Goal: Task Accomplishment & Management: Use online tool/utility

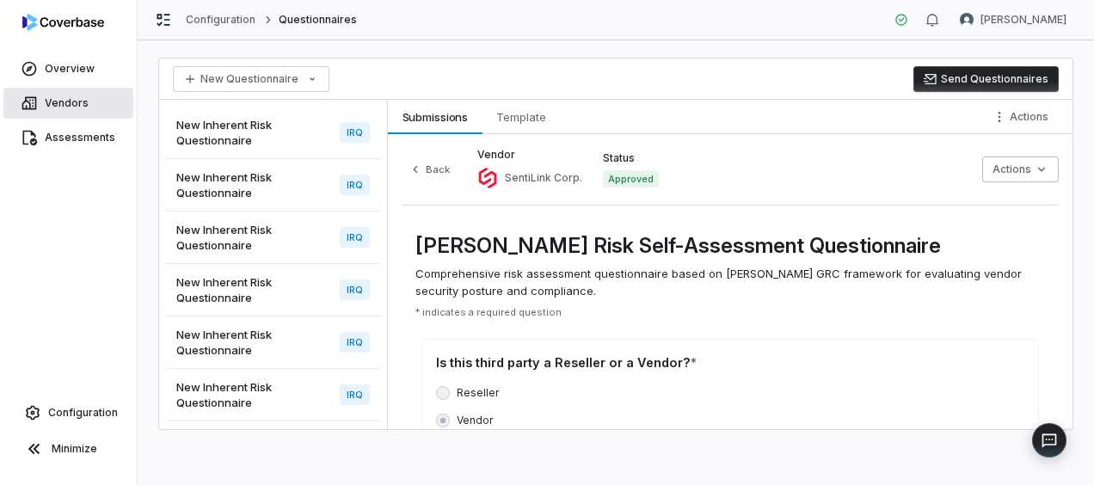
click at [65, 111] on link "Vendors" at bounding box center [68, 103] width 130 height 31
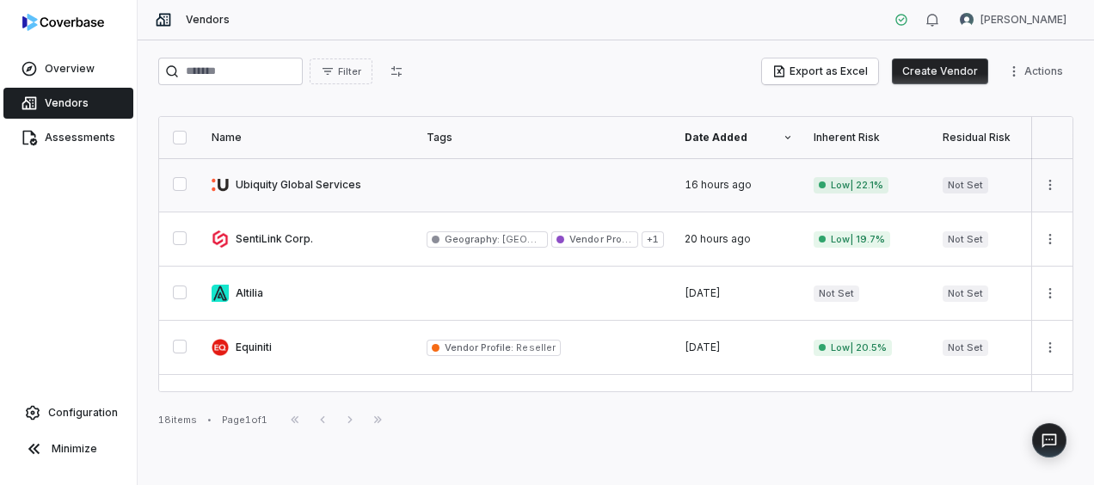
click at [277, 196] on link at bounding box center [308, 184] width 215 height 53
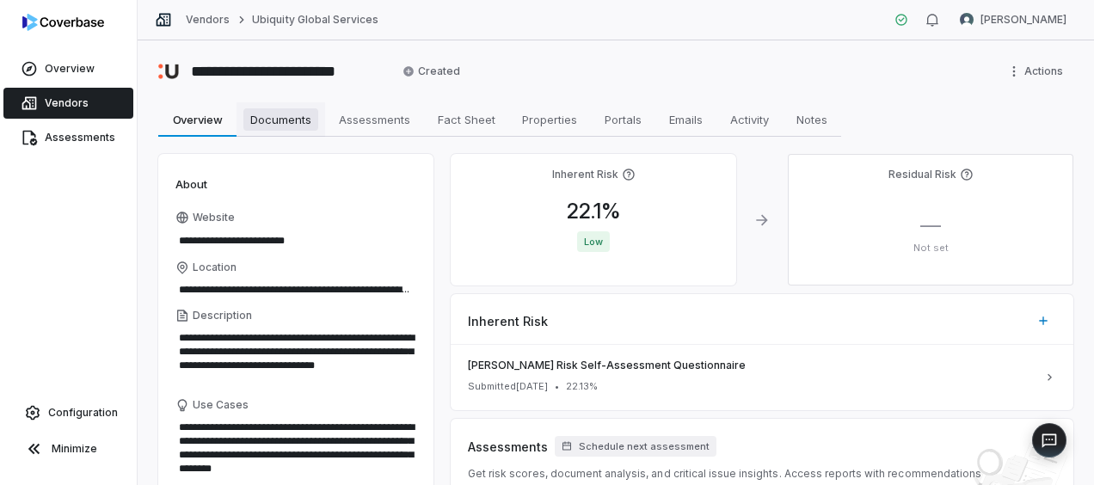
click at [291, 120] on span "Documents" at bounding box center [280, 119] width 75 height 22
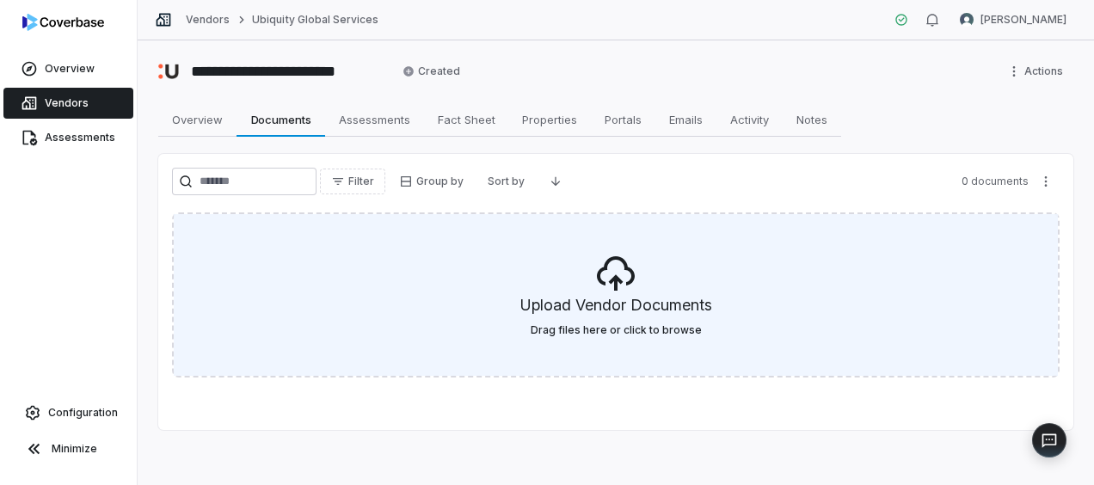
click at [614, 309] on h5 "Upload Vendor Documents" at bounding box center [616, 308] width 192 height 29
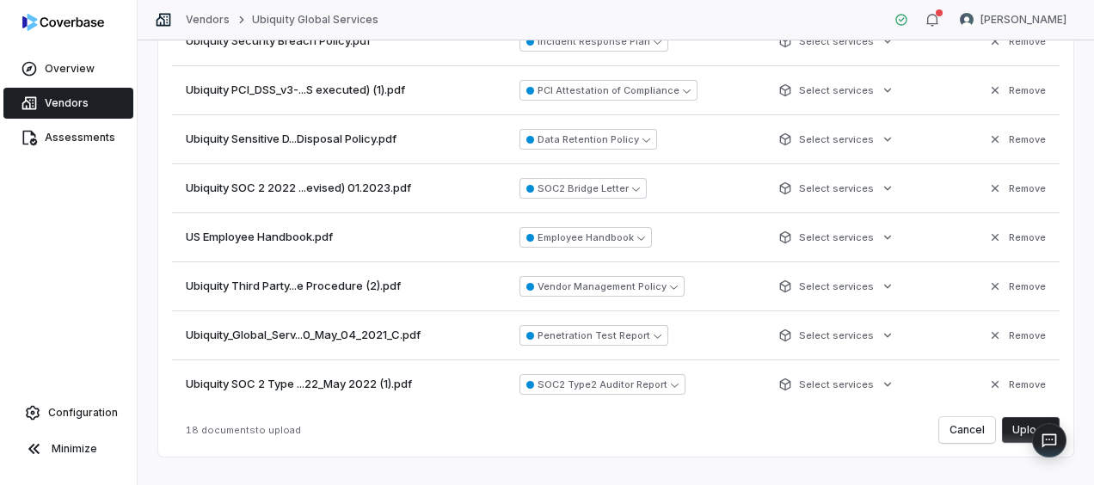
scroll to position [265, 0]
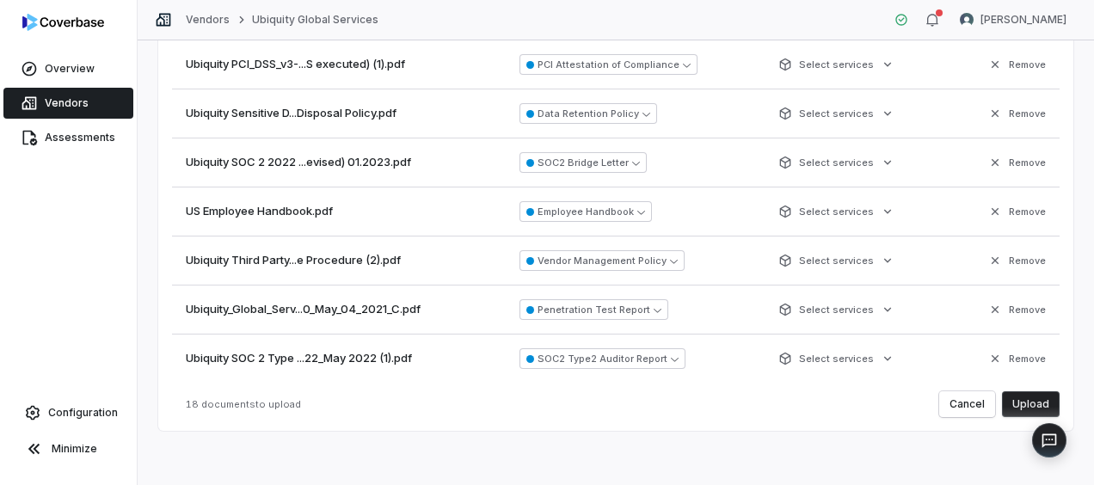
click at [1026, 399] on button "Upload" at bounding box center [1031, 404] width 58 height 26
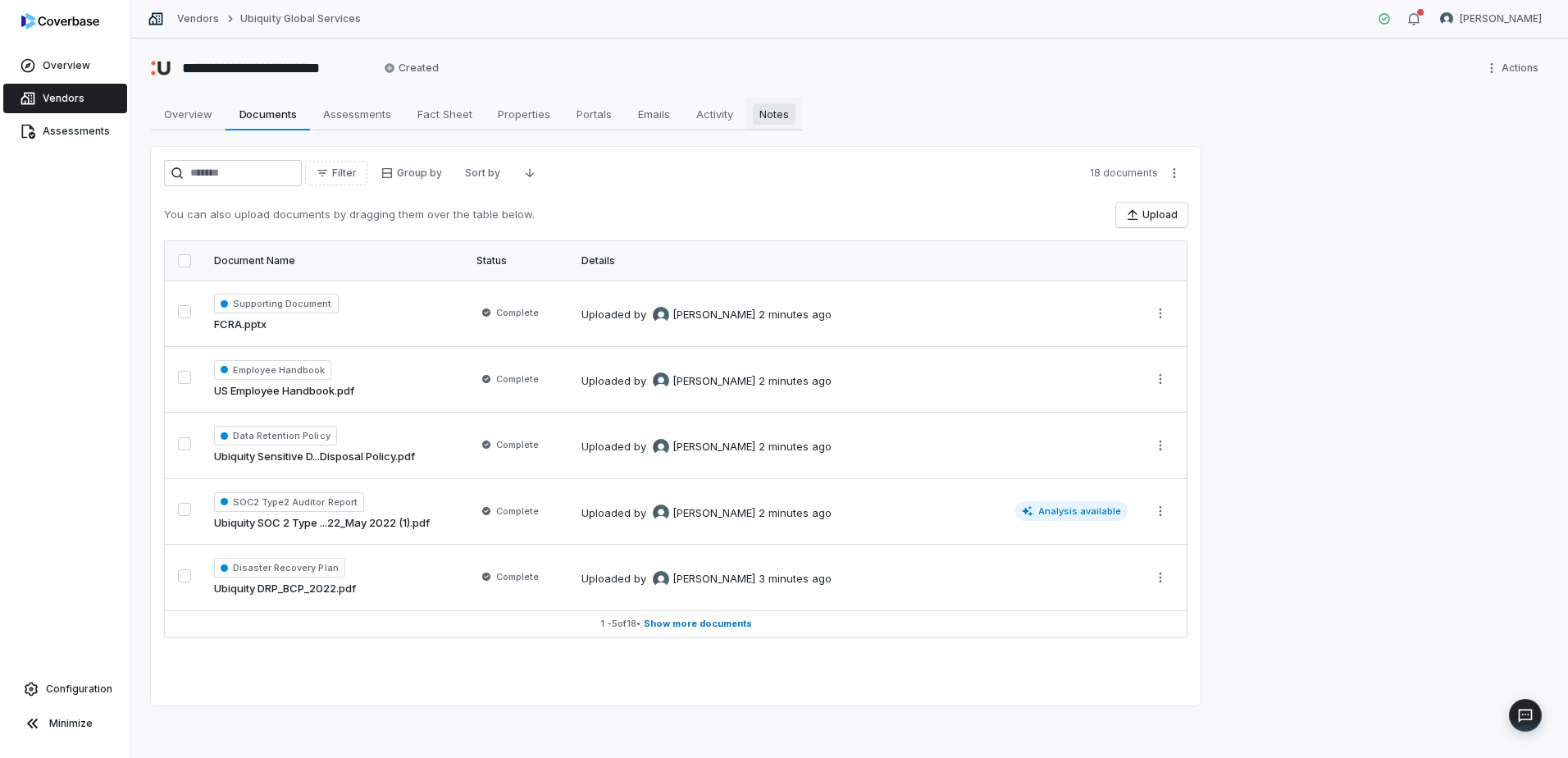
scroll to position [0, 0]
click at [1042, 256] on div "**********" at bounding box center [849, 398] width 1436 height 719
click at [331, 108] on span "Assessments" at bounding box center [356, 113] width 81 height 21
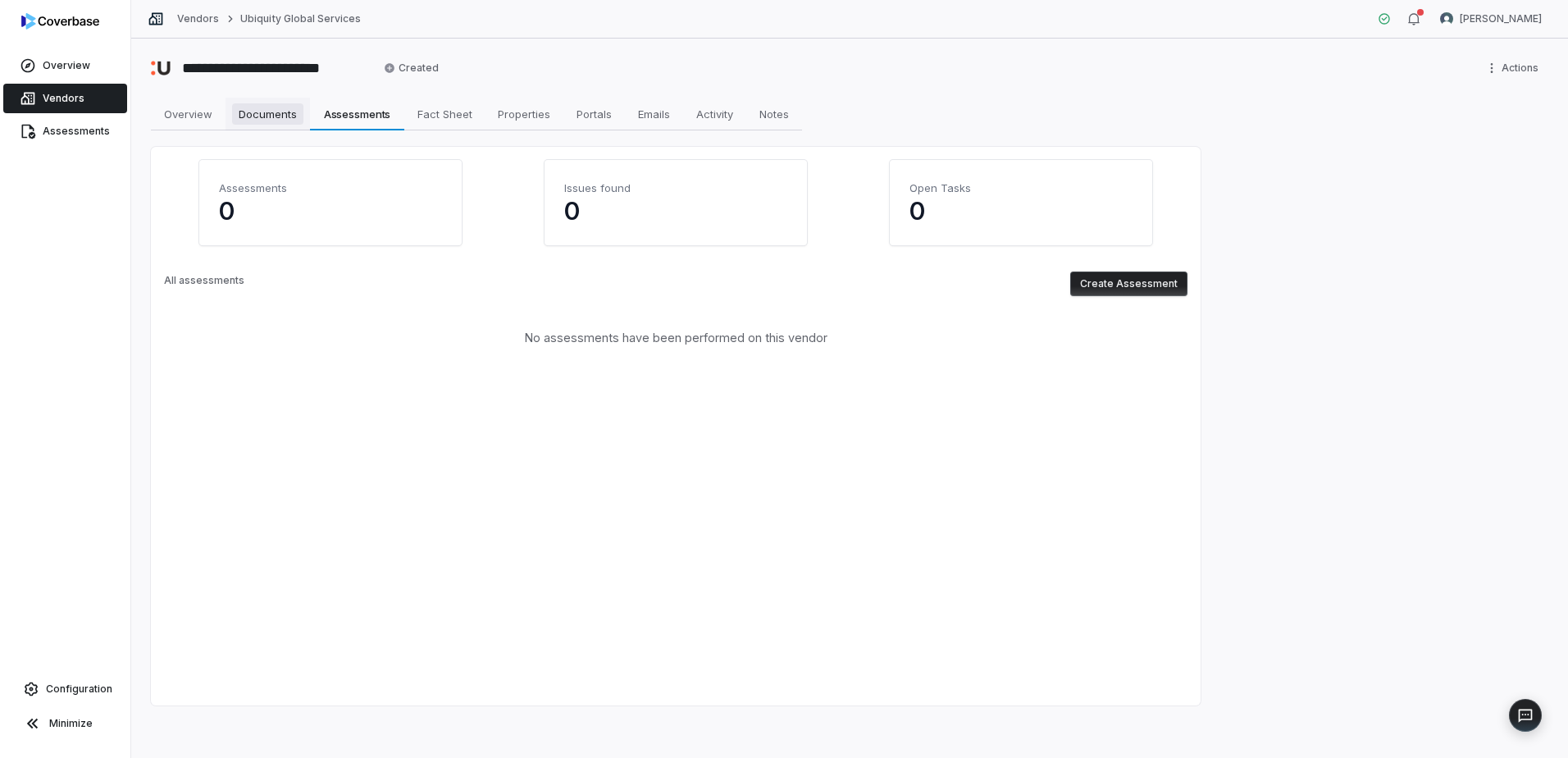
click at [282, 120] on span "Documents" at bounding box center [267, 113] width 71 height 21
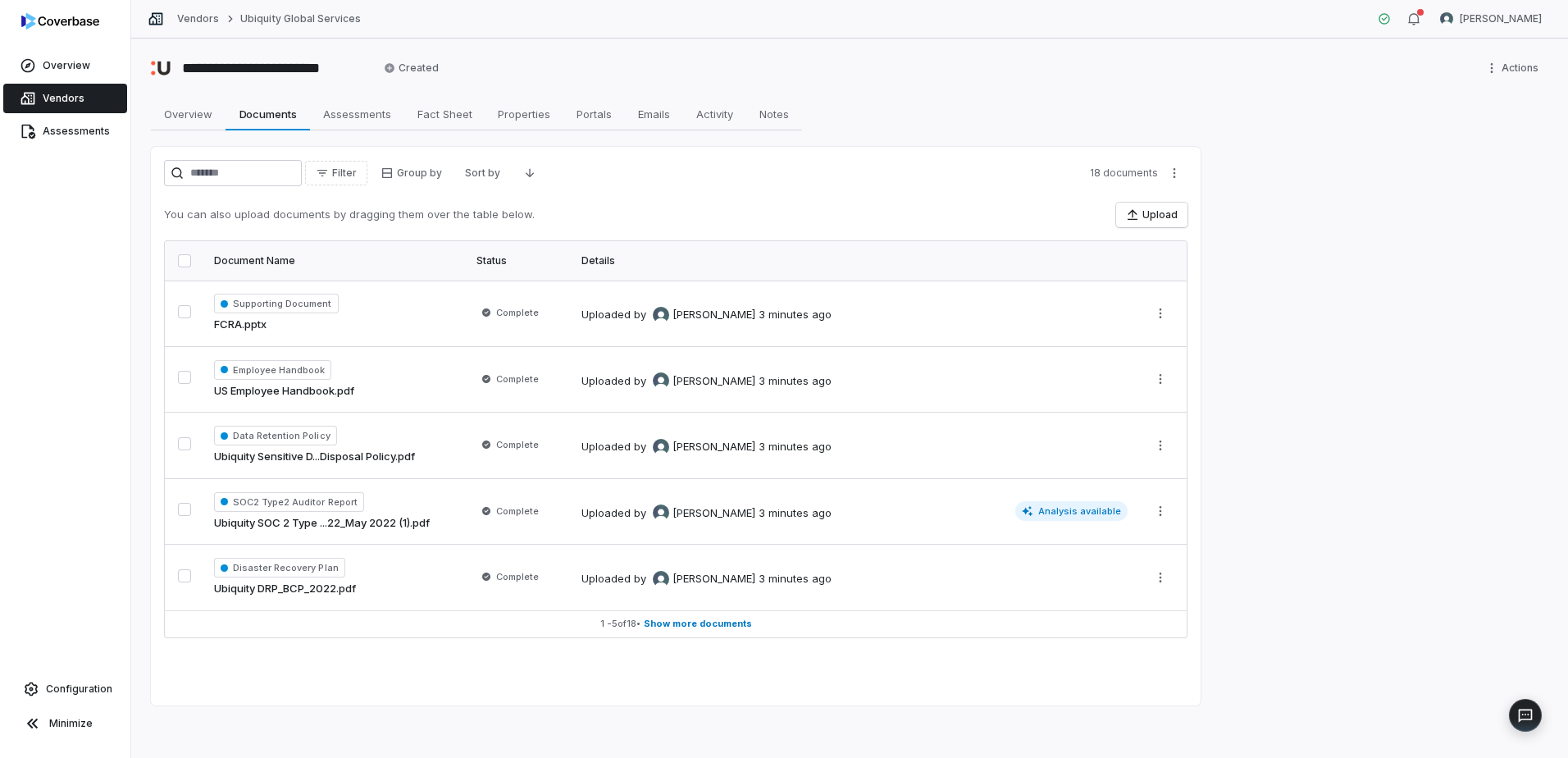
click at [727, 28] on div "Vendors Ubiquity Global Services Estefanie Brown" at bounding box center [849, 19] width 1436 height 38
click at [1042, 432] on div "**********" at bounding box center [849, 398] width 1436 height 719
click at [361, 111] on span "Assessments" at bounding box center [356, 113] width 81 height 21
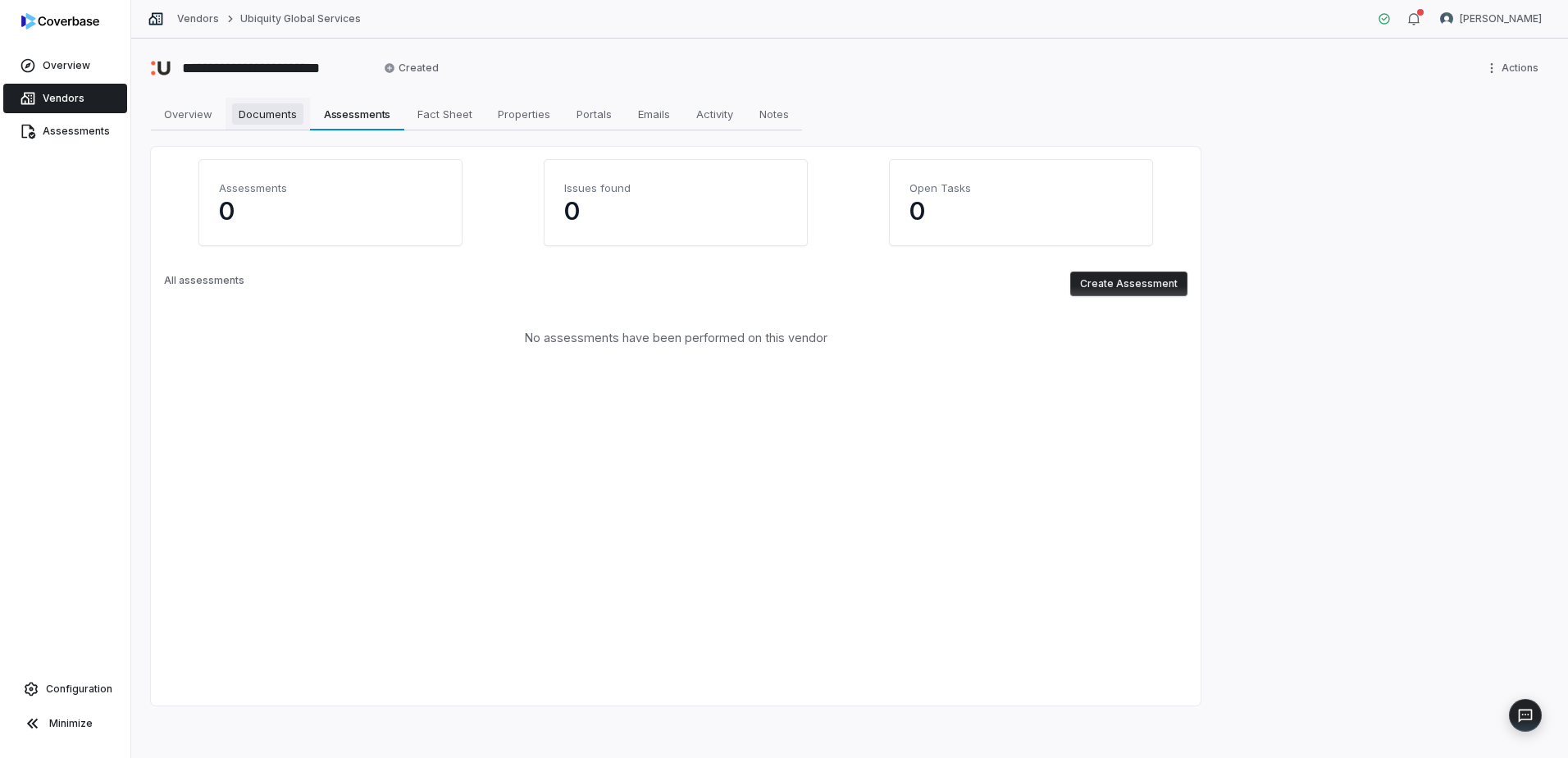
click at [271, 114] on span "Documents" at bounding box center [267, 113] width 71 height 21
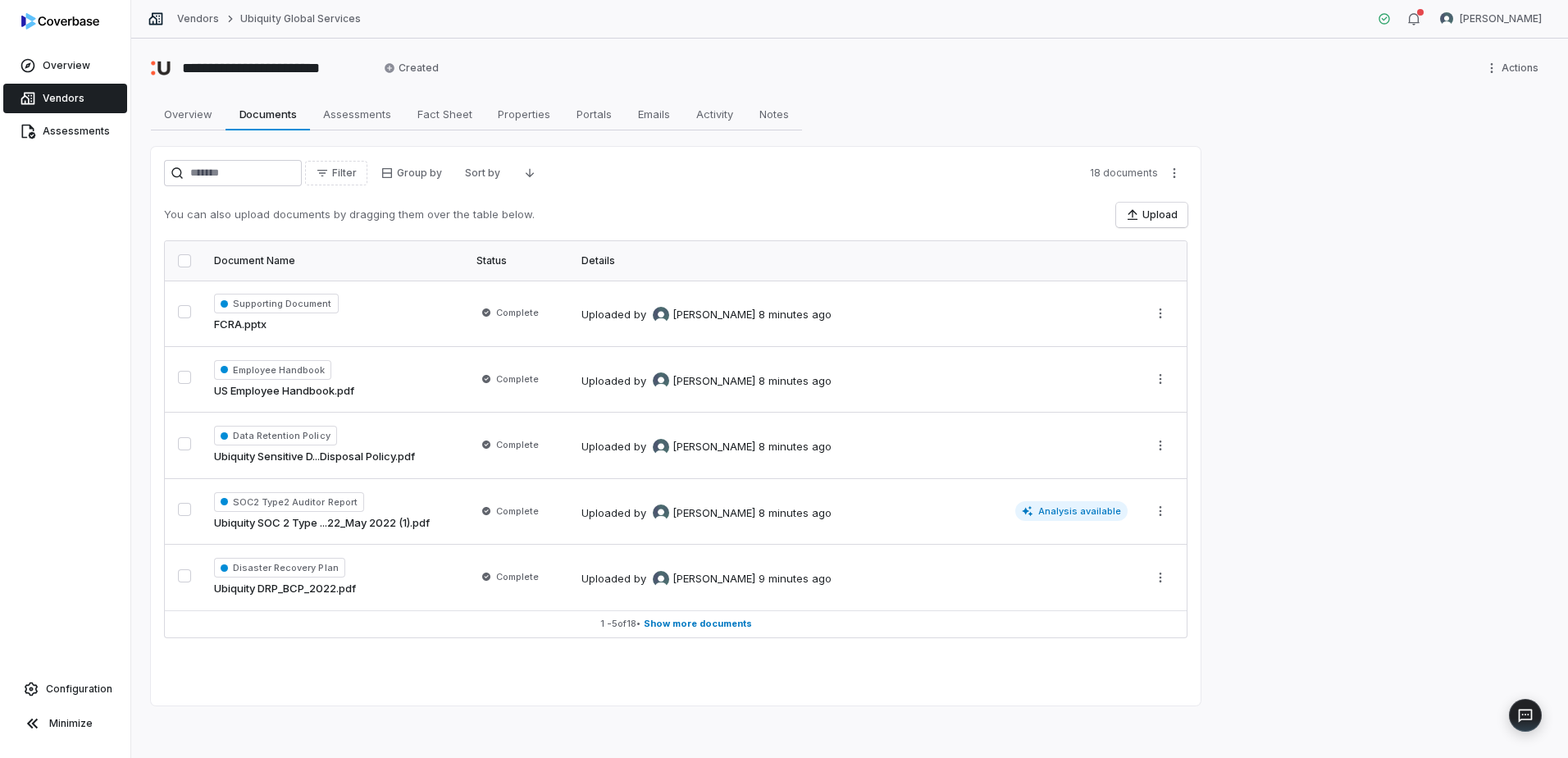
click at [1042, 394] on div "**********" at bounding box center [849, 398] width 1436 height 719
click at [358, 120] on span "Assessments" at bounding box center [356, 113] width 81 height 21
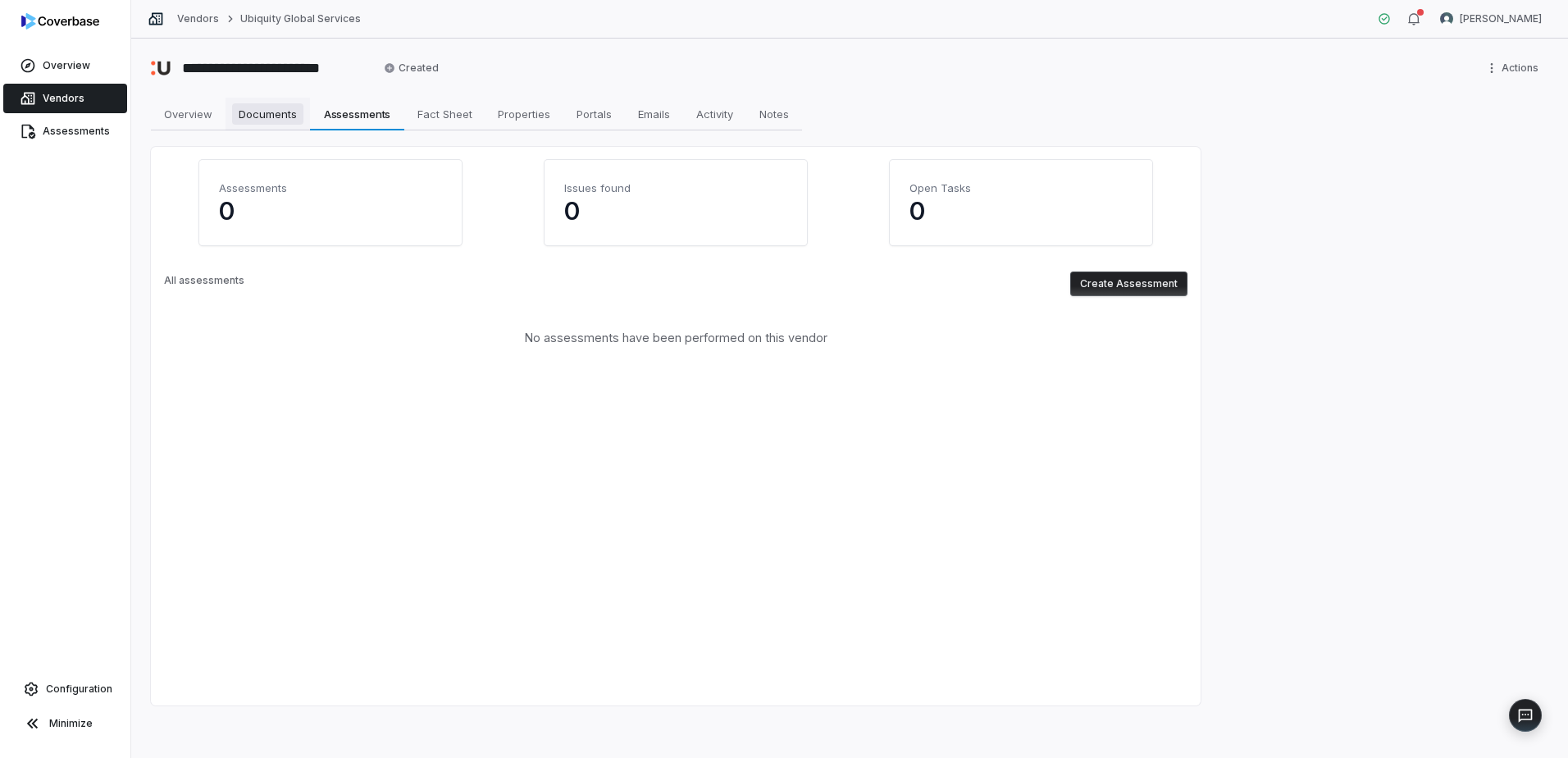
click at [281, 111] on span "Documents" at bounding box center [267, 113] width 71 height 21
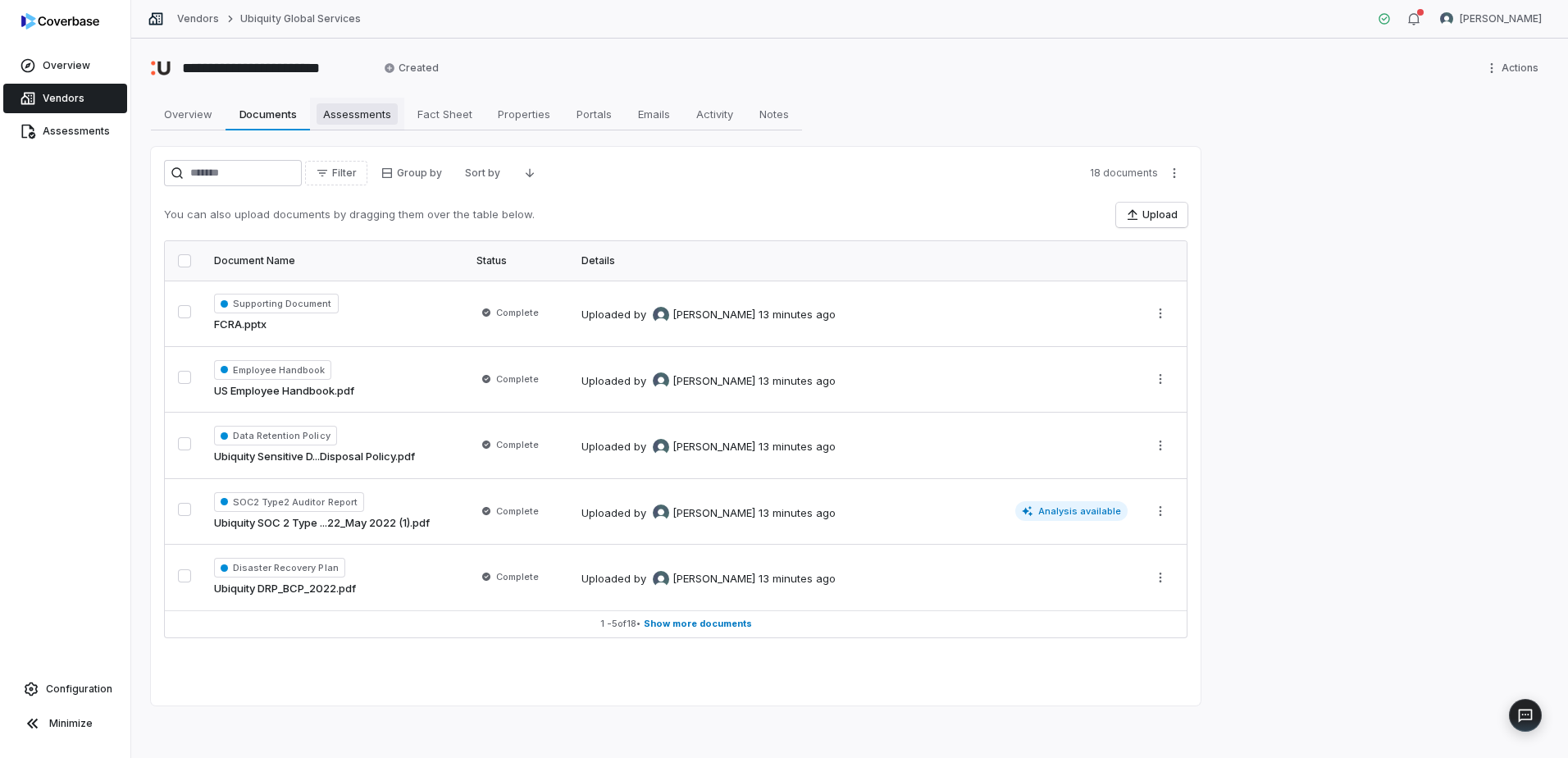
click at [367, 113] on span "Assessments" at bounding box center [356, 113] width 81 height 21
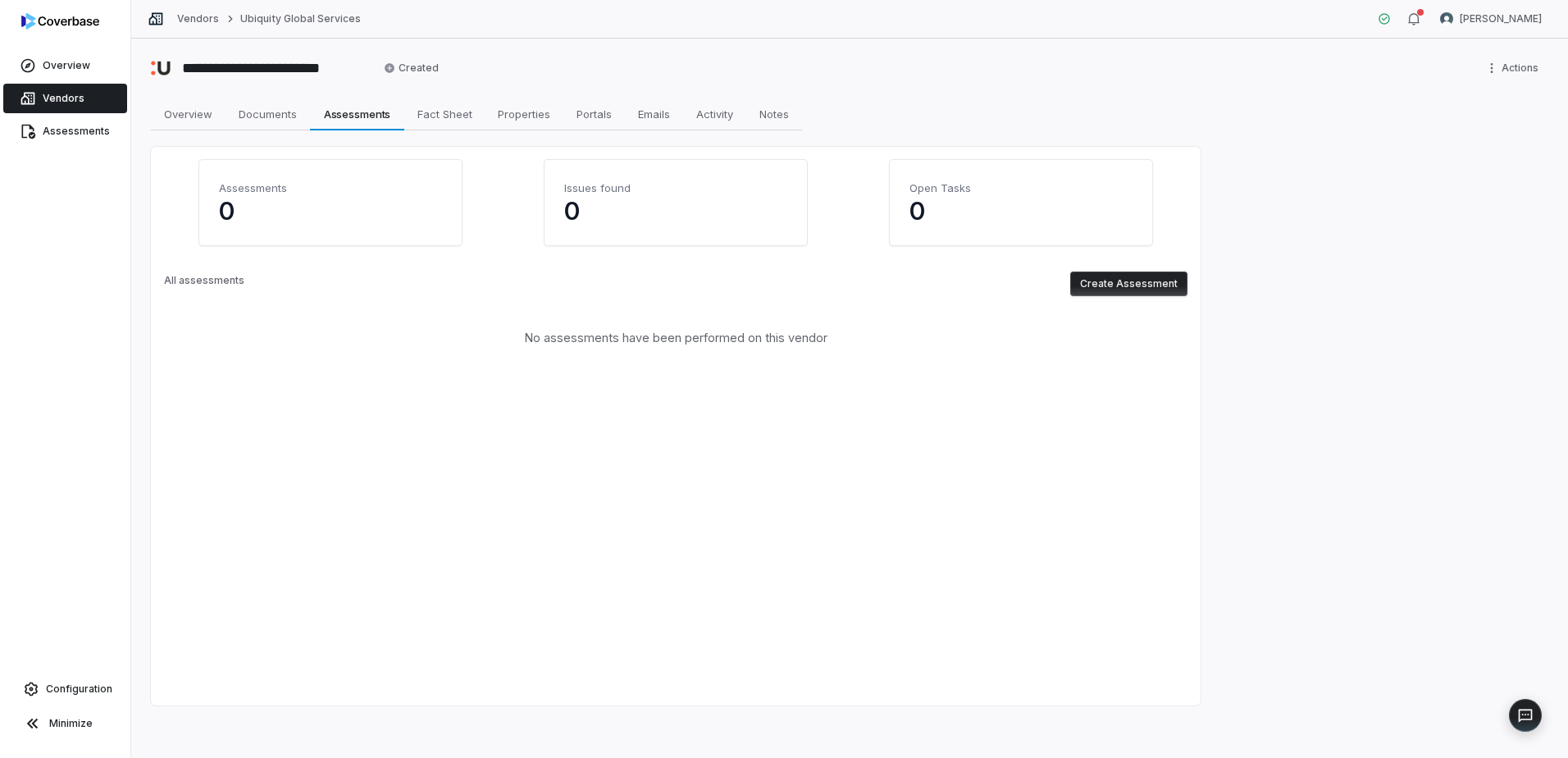
click at [1042, 459] on div "**********" at bounding box center [849, 398] width 1436 height 719
click at [780, 458] on div "Assessments 0 Issues found 0 Open Tasks 0 All assessments Create Assessment No …" at bounding box center [675, 426] width 1049 height 559
click at [290, 122] on span "Documents" at bounding box center [267, 113] width 71 height 21
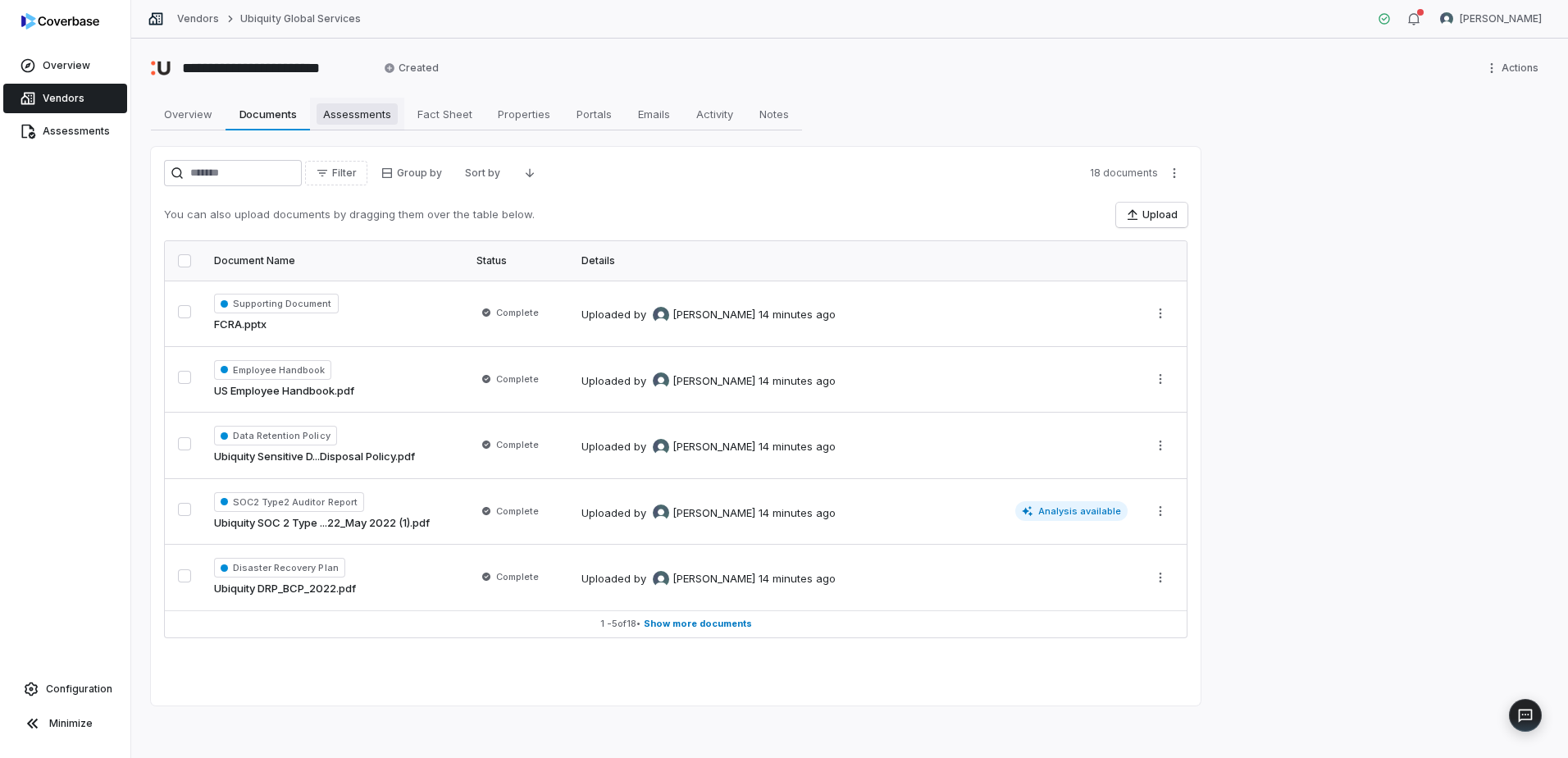
click at [382, 113] on span "Assessments" at bounding box center [356, 113] width 81 height 21
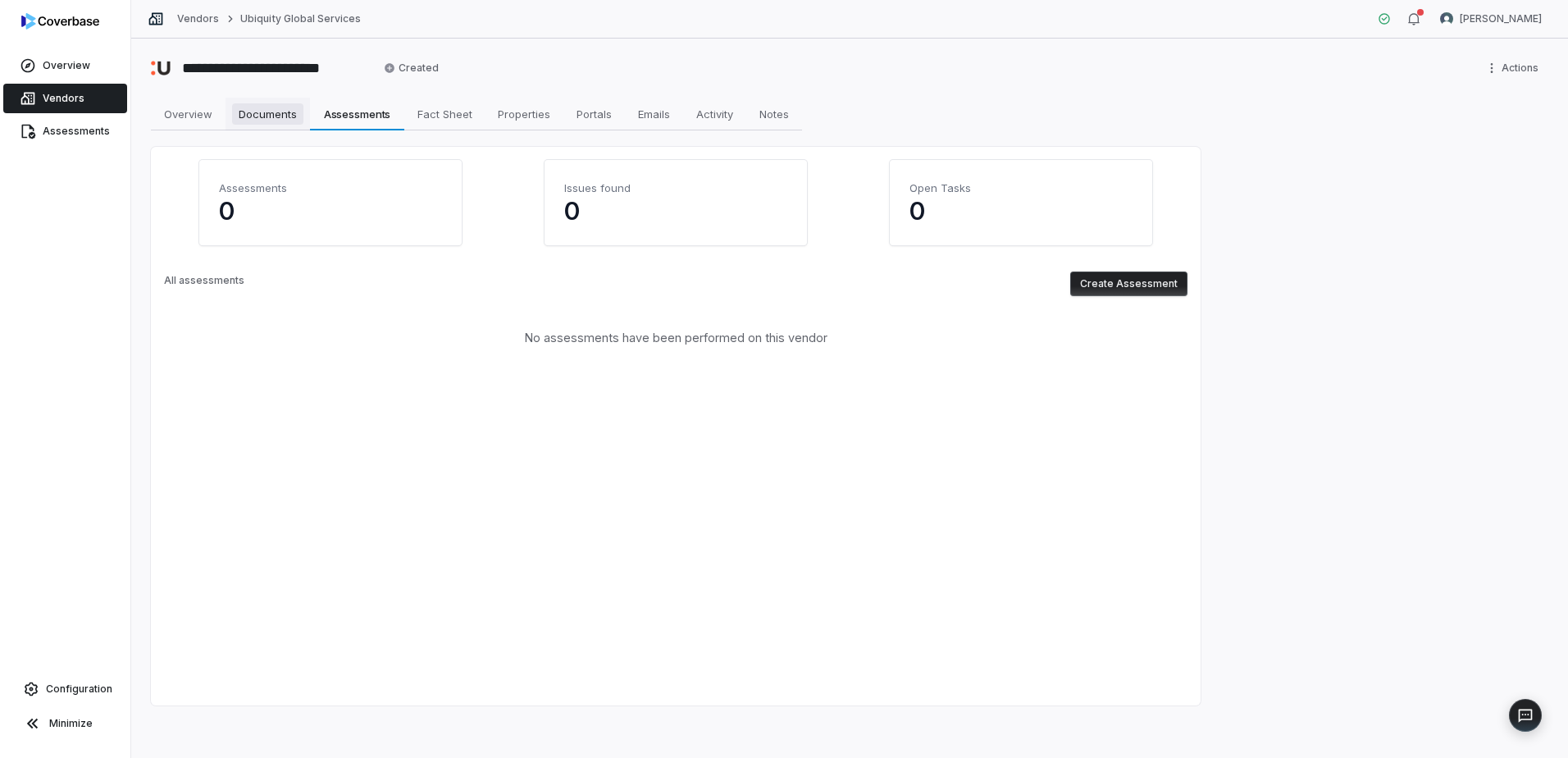
click at [273, 122] on span "Documents" at bounding box center [267, 113] width 71 height 21
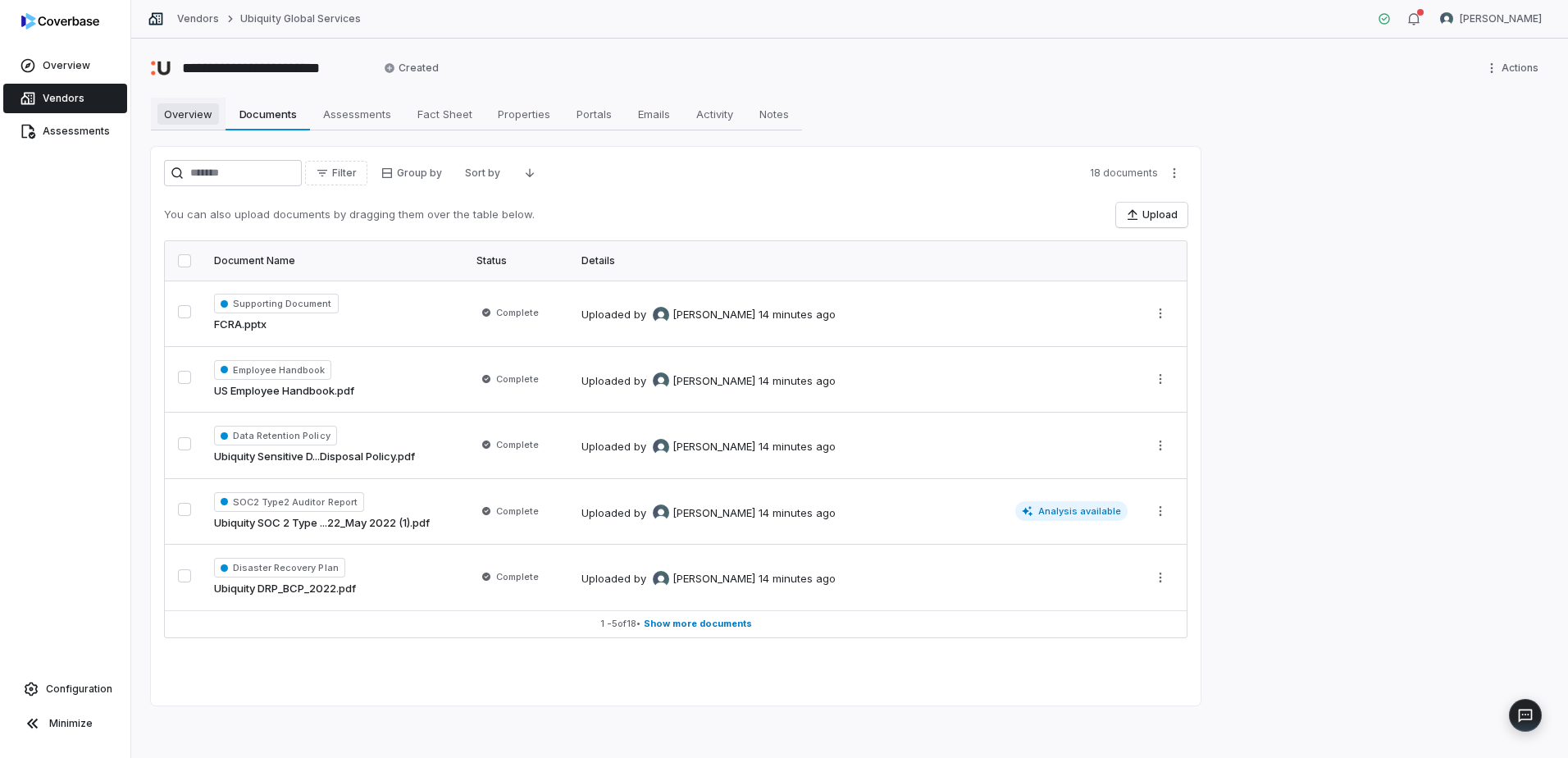
click at [202, 117] on span "Overview" at bounding box center [188, 113] width 62 height 21
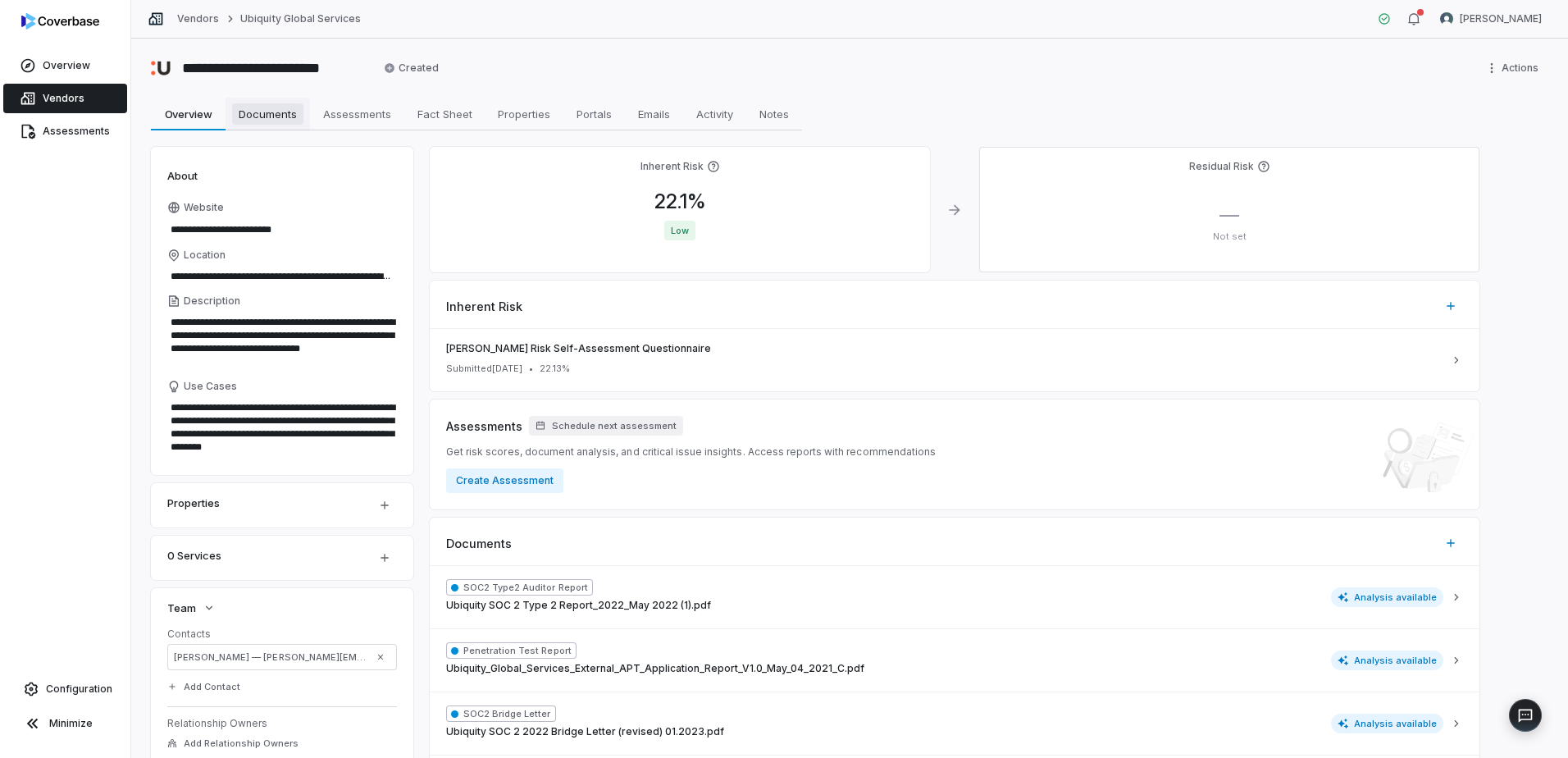
click at [259, 115] on span "Documents" at bounding box center [267, 113] width 71 height 21
type textarea "*"
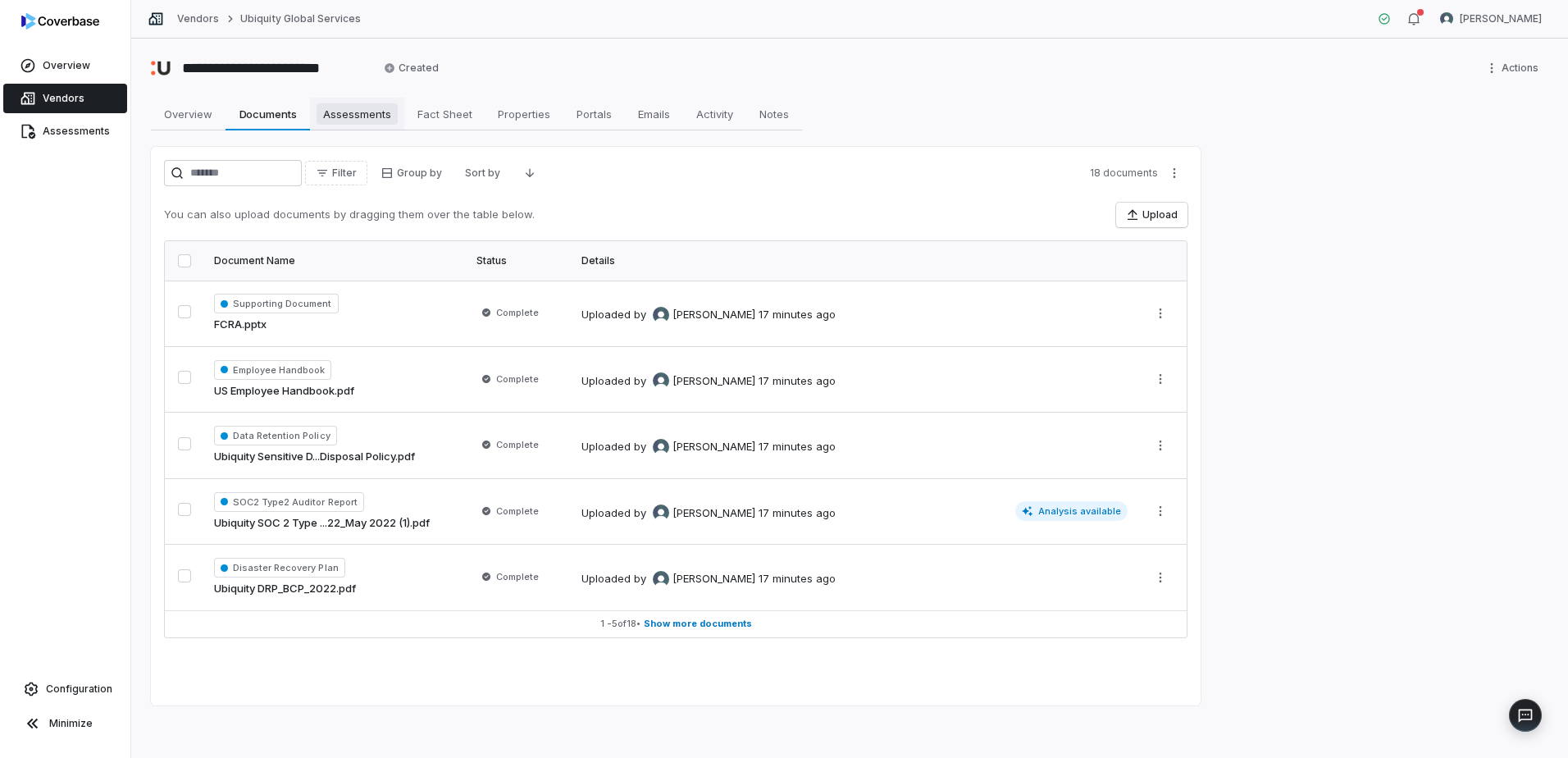
click at [373, 116] on span "Assessments" at bounding box center [356, 113] width 81 height 21
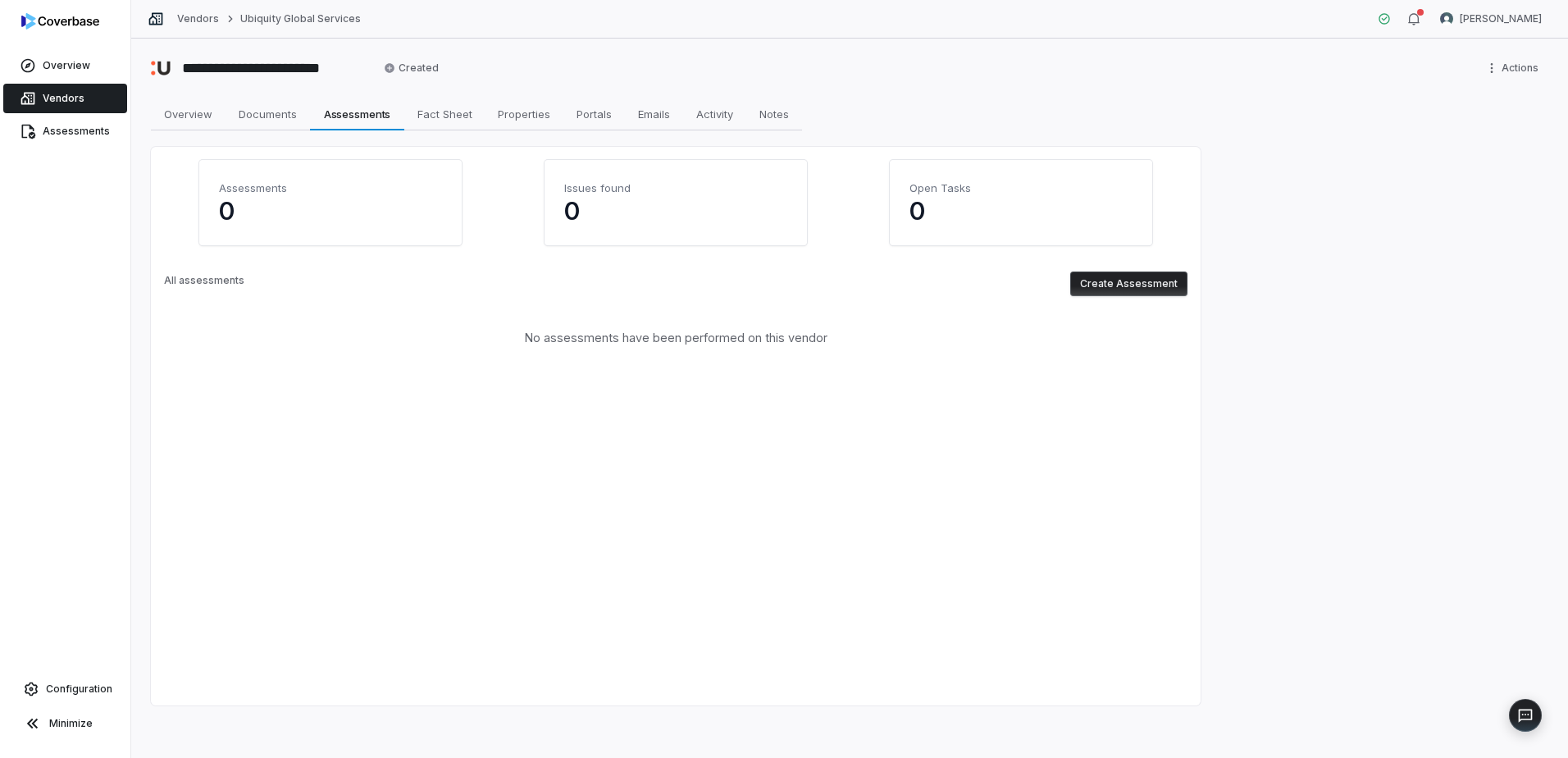
click at [1042, 281] on button "Create Assessment" at bounding box center [1129, 284] width 117 height 25
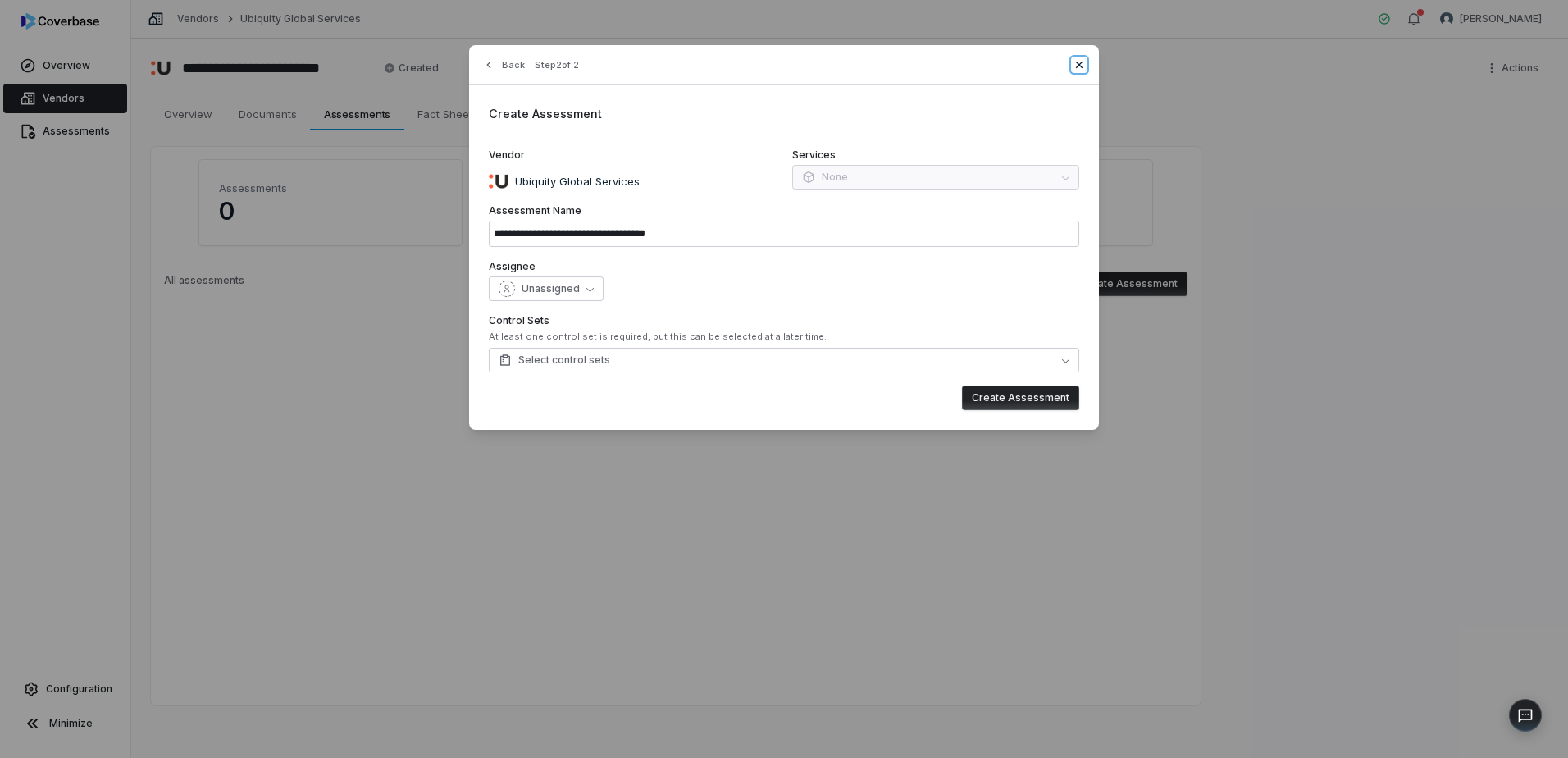
click at [1042, 67] on icon "button" at bounding box center [1079, 65] width 7 height 7
type input "**********"
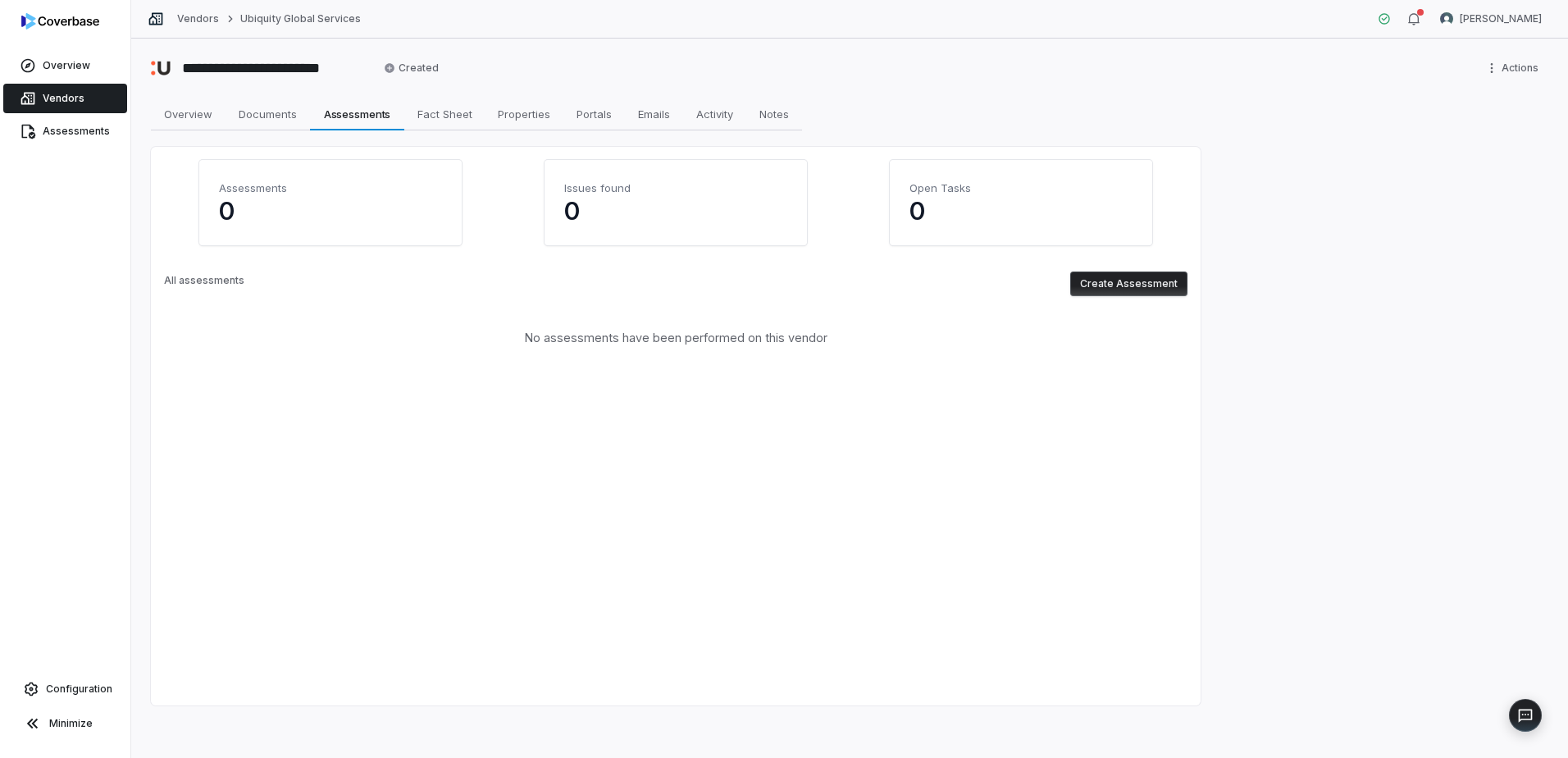
click at [1042, 283] on button "Create Assessment" at bounding box center [1129, 284] width 117 height 25
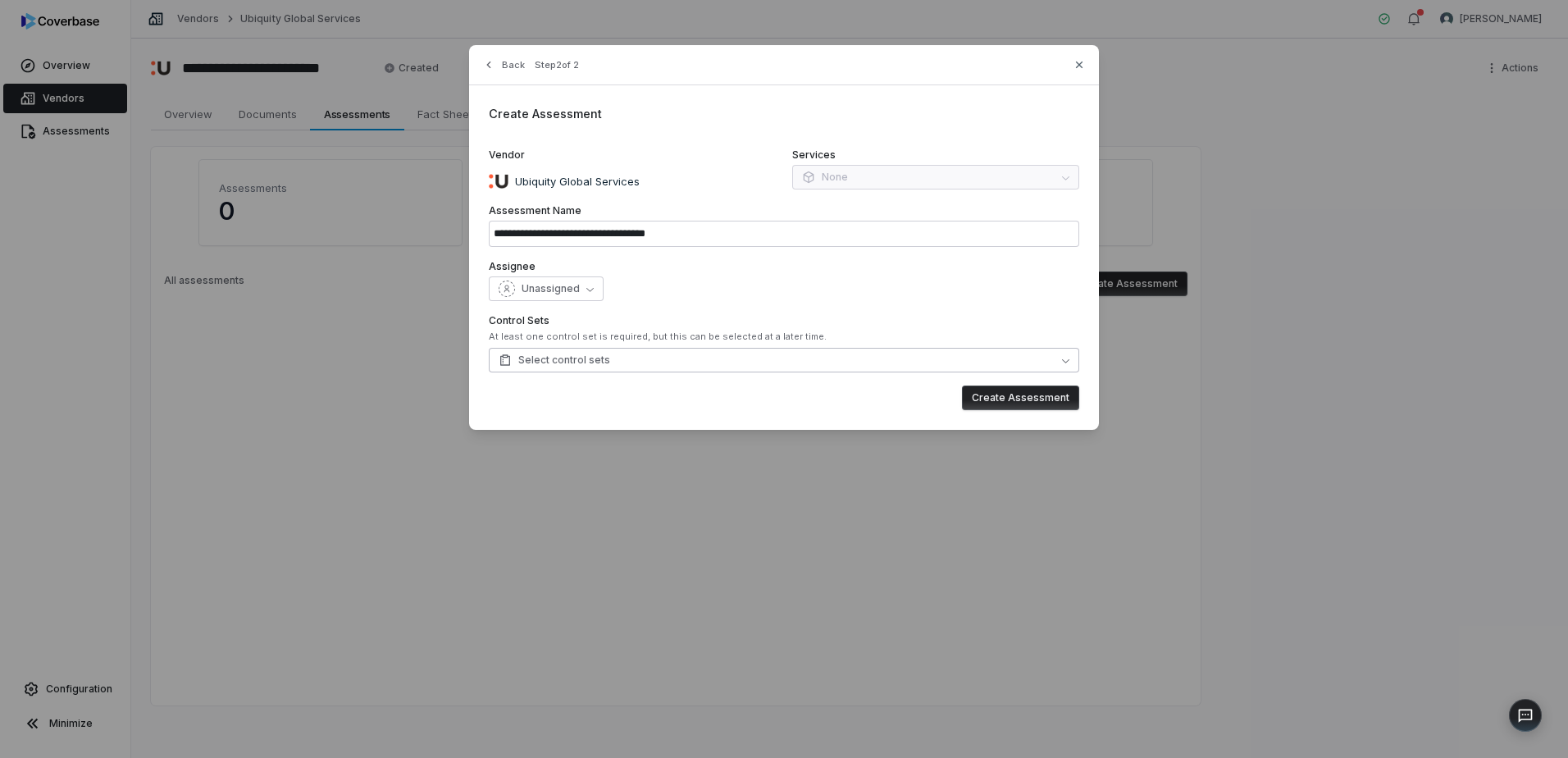
click at [531, 358] on span "Select control sets" at bounding box center [554, 360] width 112 height 13
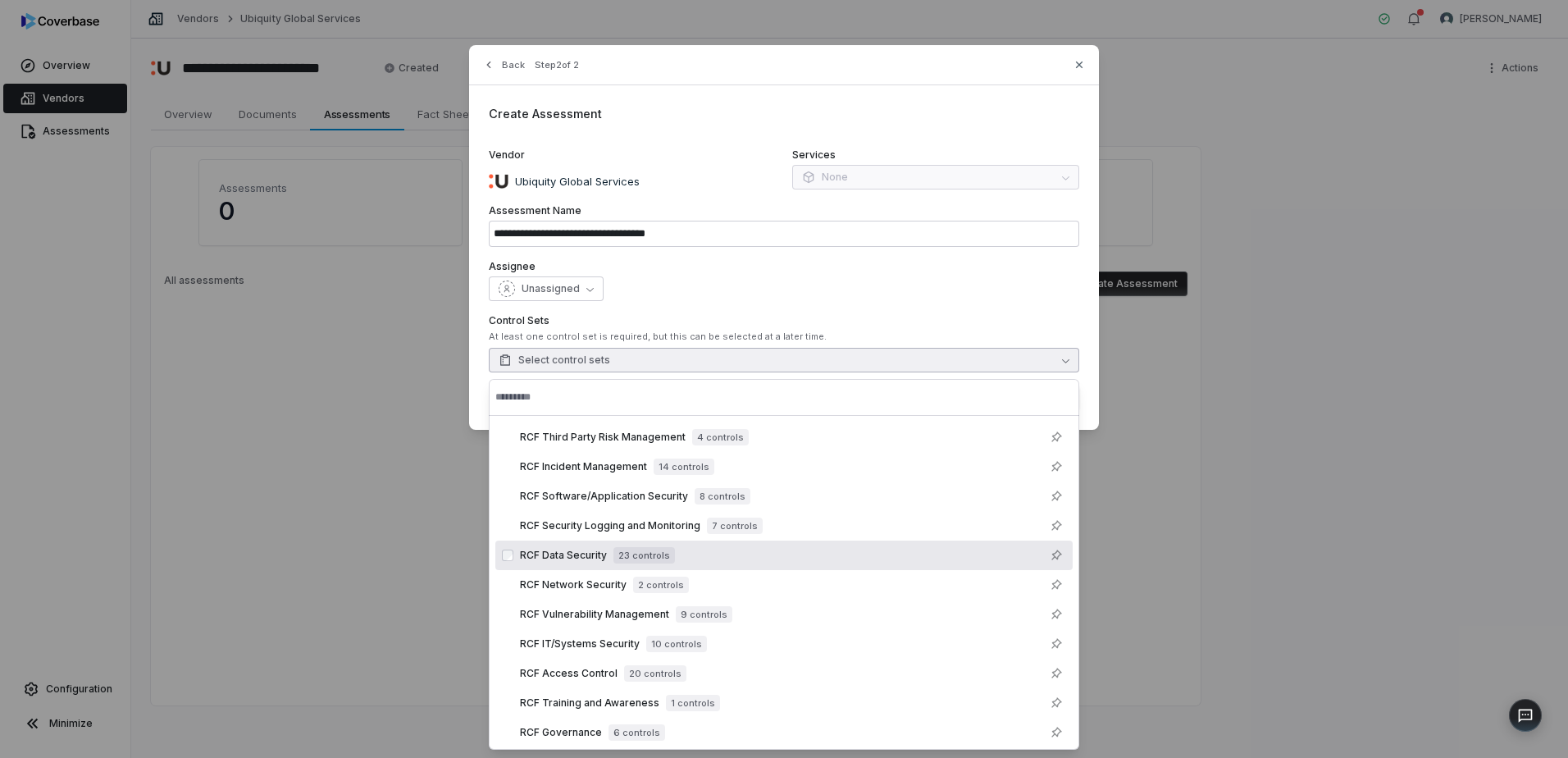
scroll to position [299, 0]
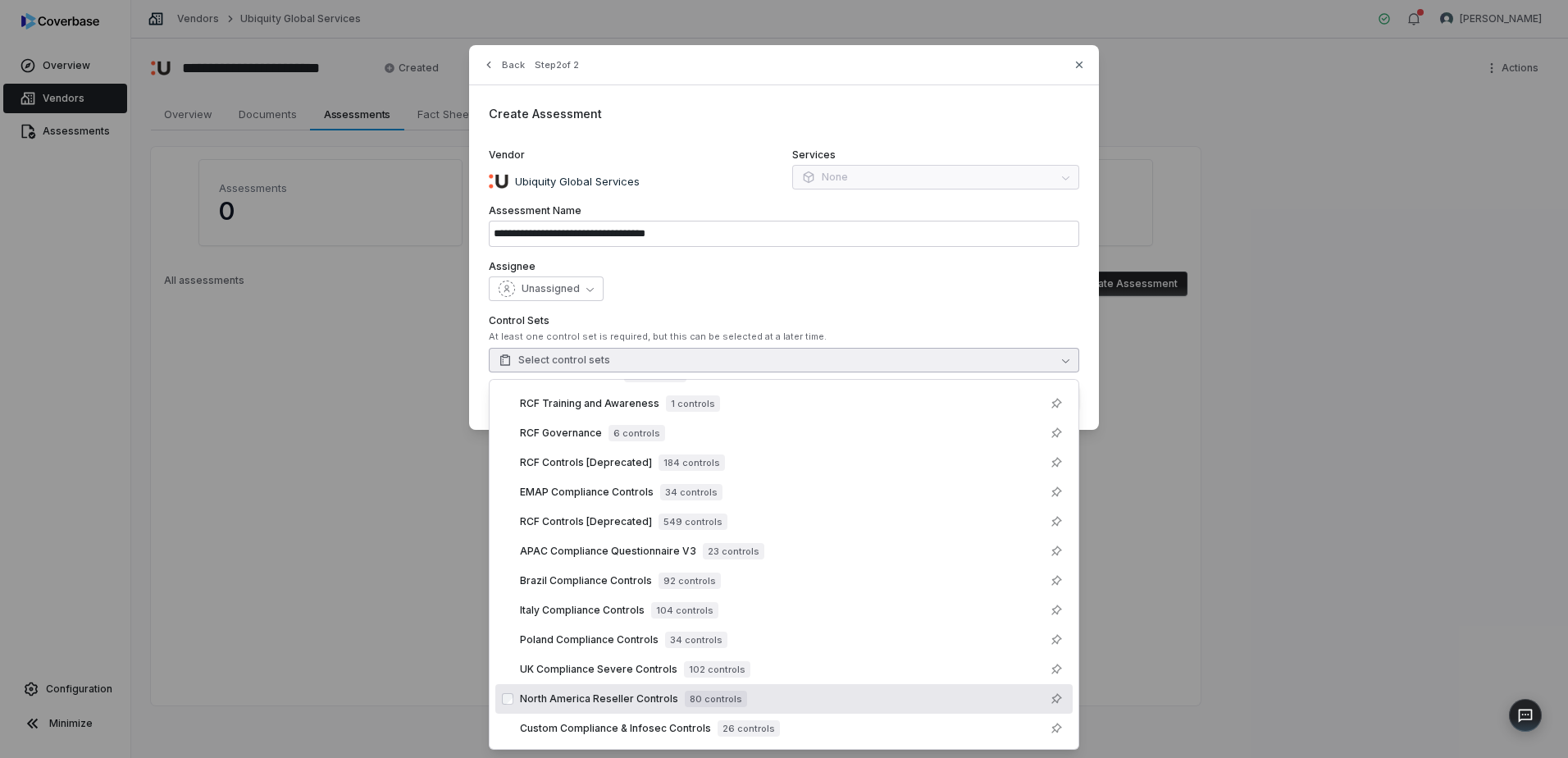
click at [633, 461] on span "North America Reseller Controls" at bounding box center [599, 699] width 158 height 13
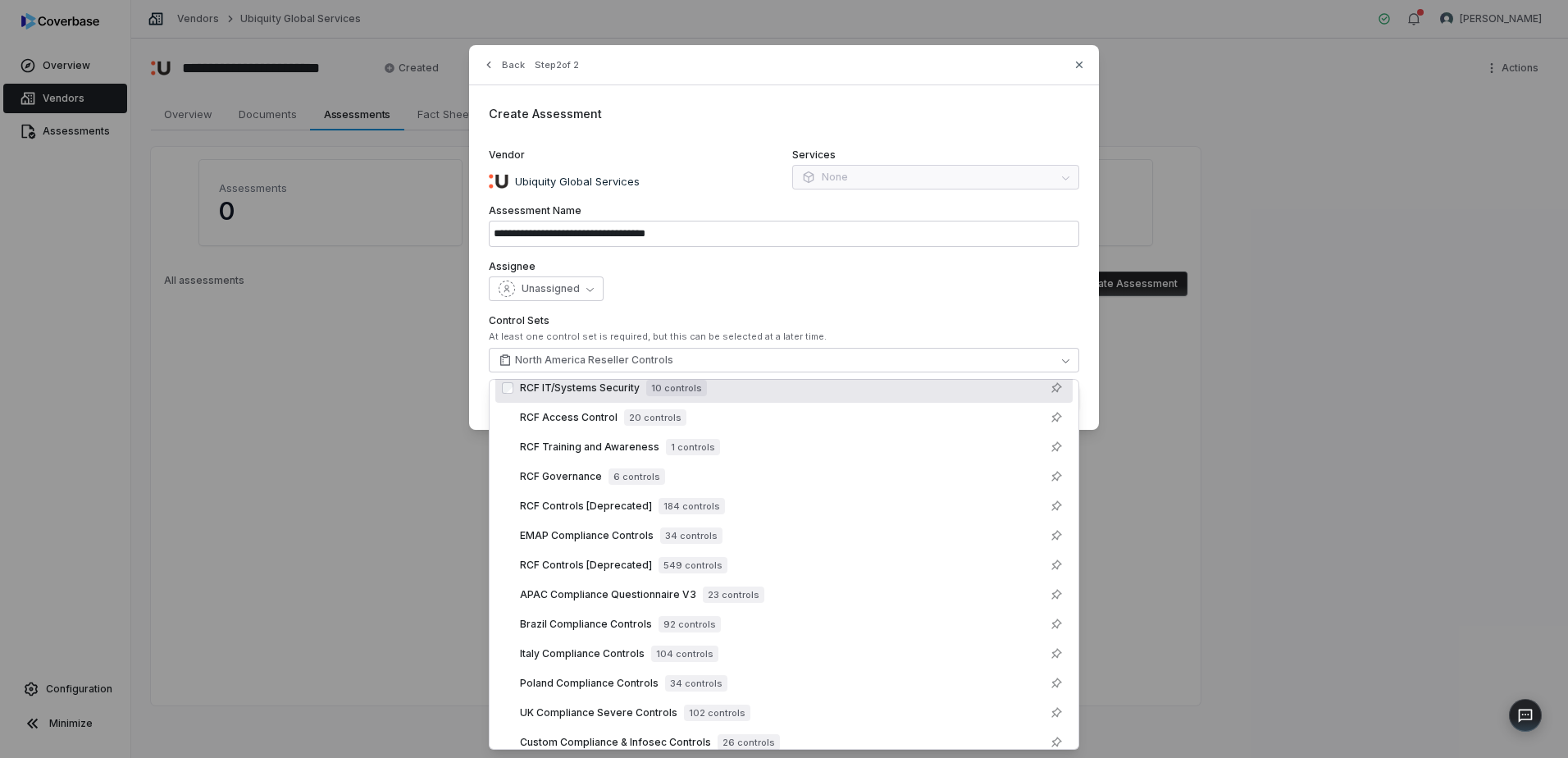
click at [913, 280] on div "Unassigned" at bounding box center [784, 289] width 590 height 25
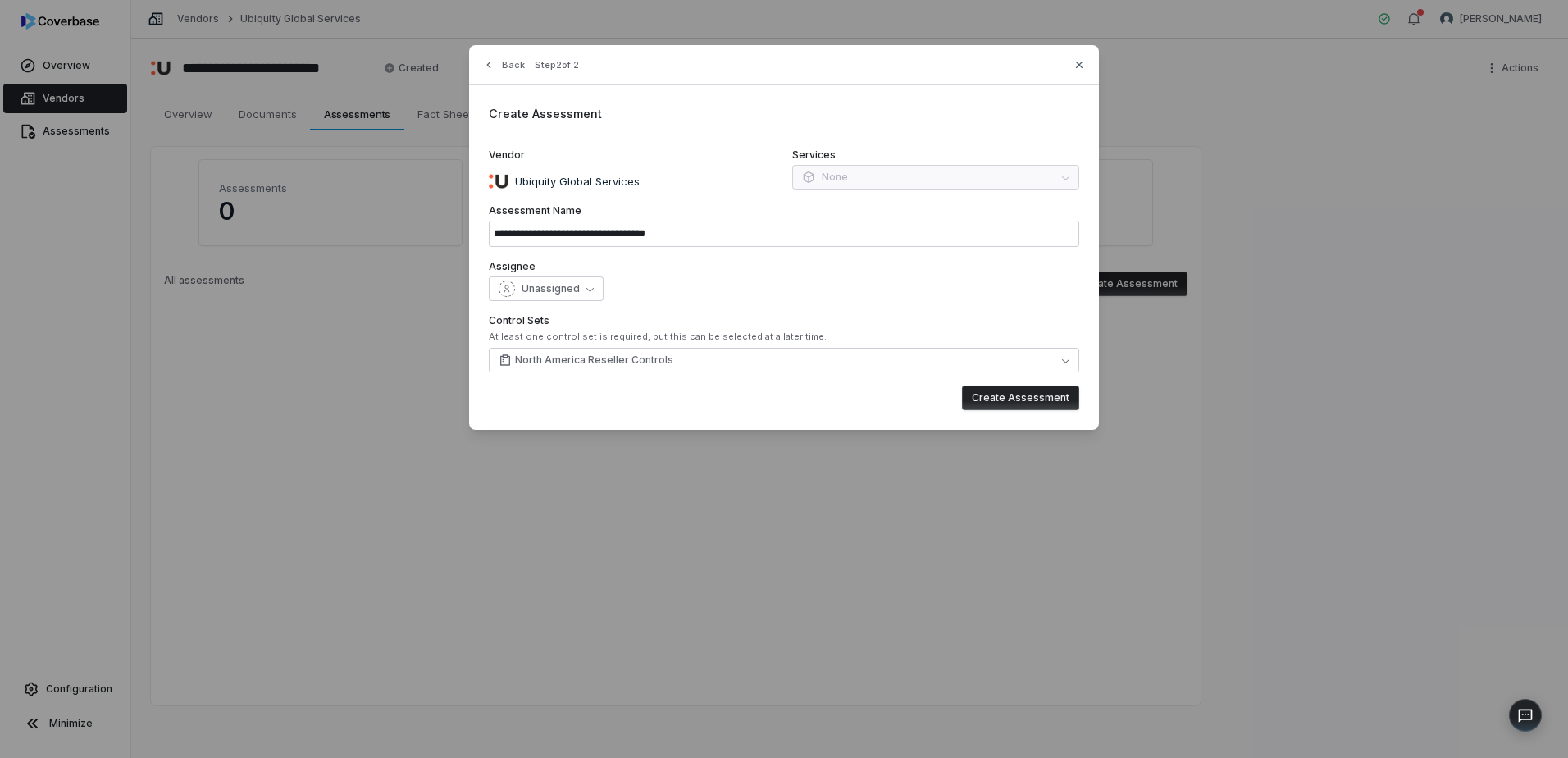
click at [1005, 397] on button "Create Assessment" at bounding box center [1020, 398] width 117 height 25
type input "**********"
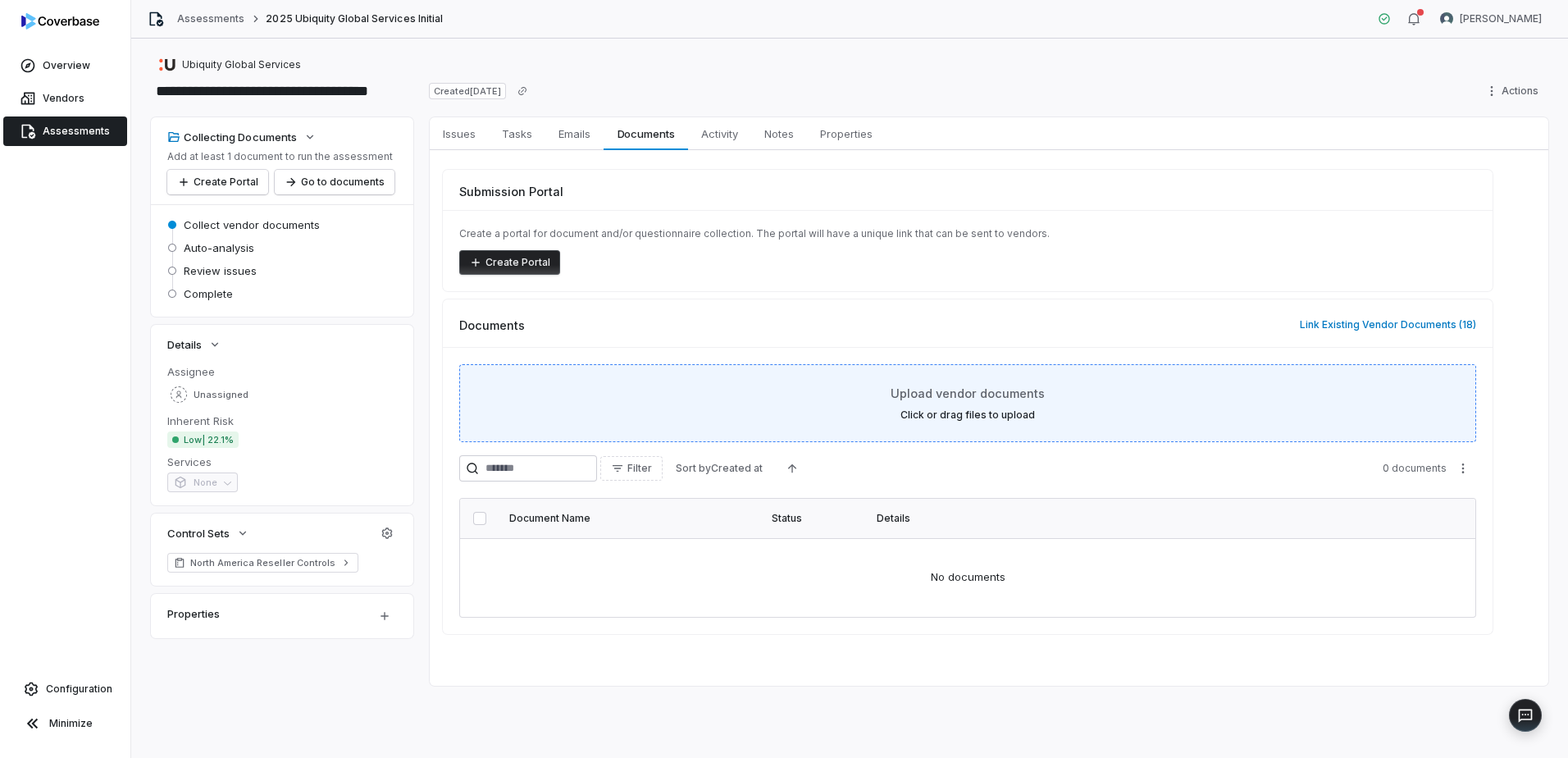
click at [958, 400] on span "Upload vendor documents" at bounding box center [967, 393] width 154 height 17
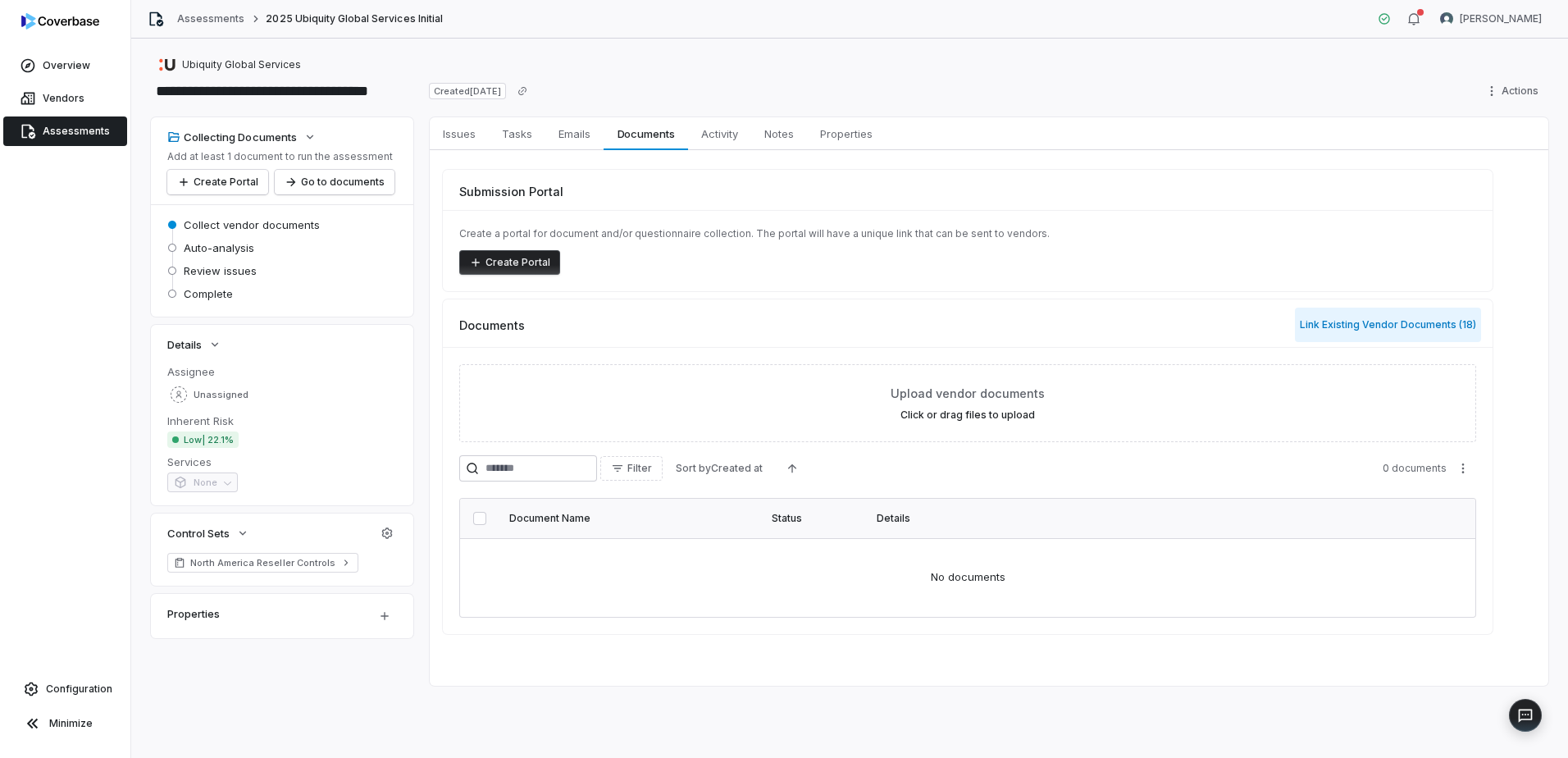
click at [1042, 328] on button "Link Existing Vendor Documents ( 18 )" at bounding box center [1387, 325] width 186 height 34
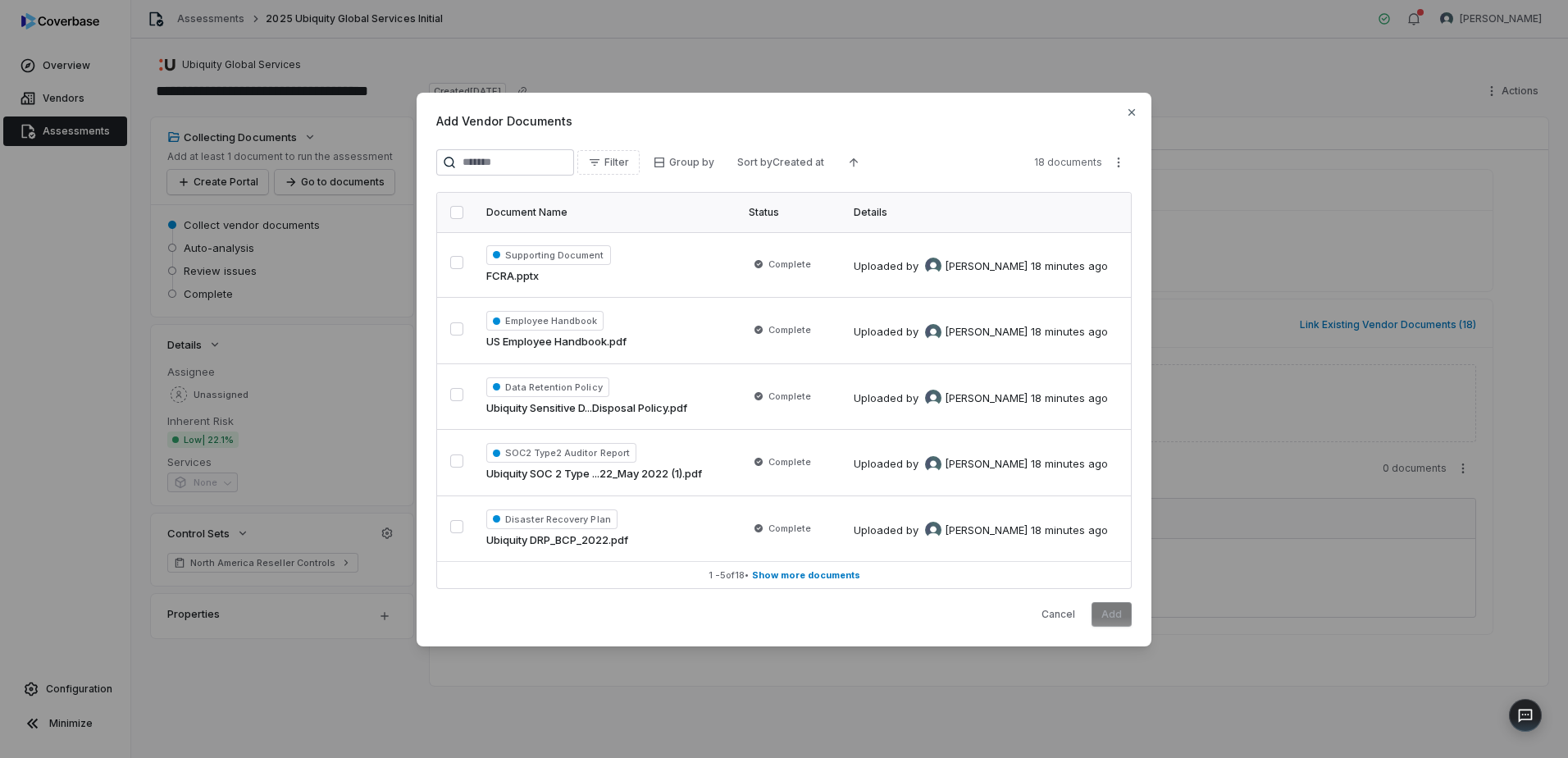
click at [449, 208] on th at bounding box center [457, 212] width 39 height 39
click at [460, 212] on button "button" at bounding box center [457, 213] width 13 height 13
click at [1042, 461] on button "Add" at bounding box center [1111, 614] width 40 height 25
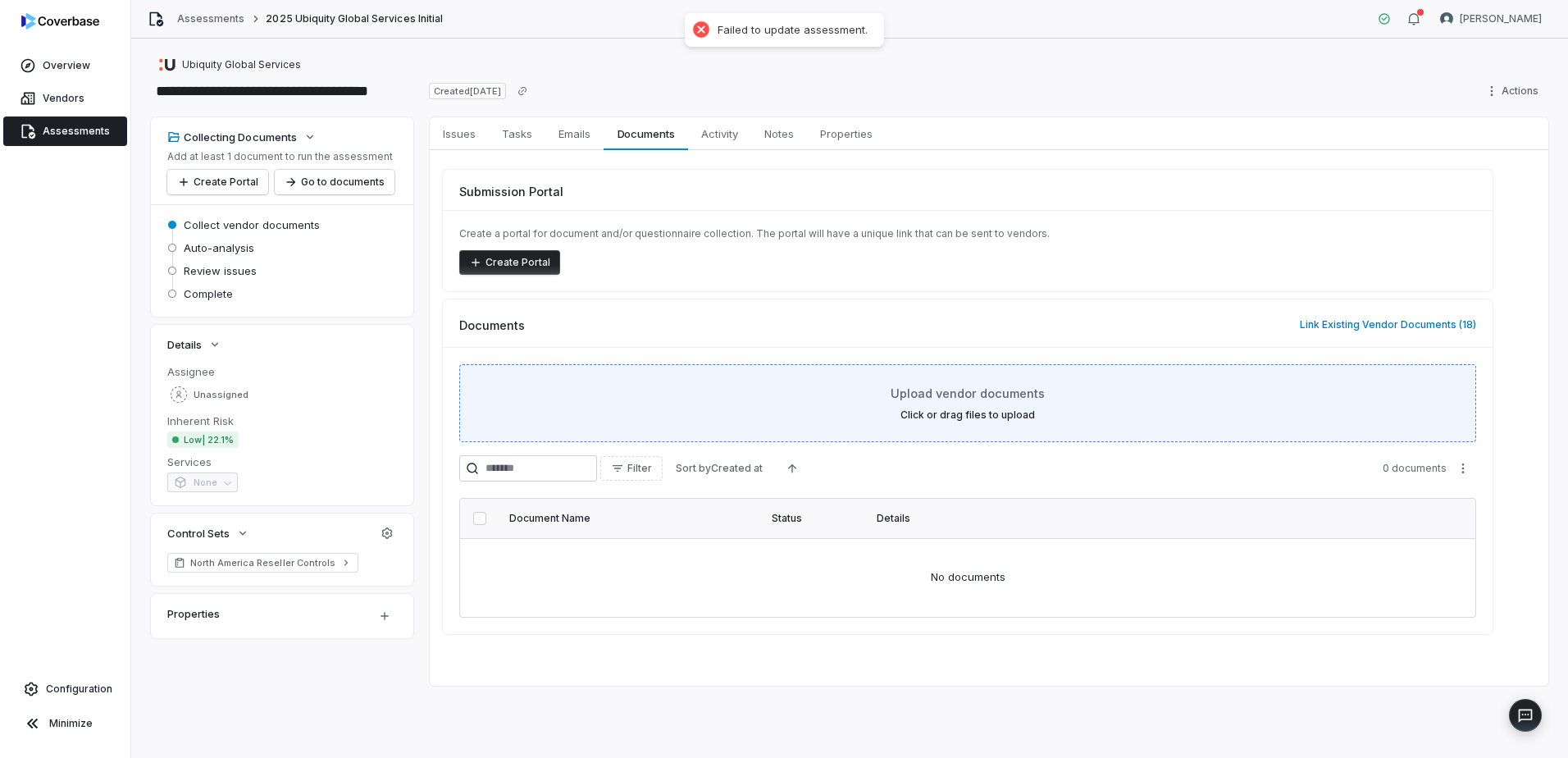
click at [957, 407] on div "Upload vendor documents Click or drag files to upload" at bounding box center [967, 402] width 976 height 37
click at [958, 397] on span "Upload vendor documents" at bounding box center [967, 393] width 154 height 17
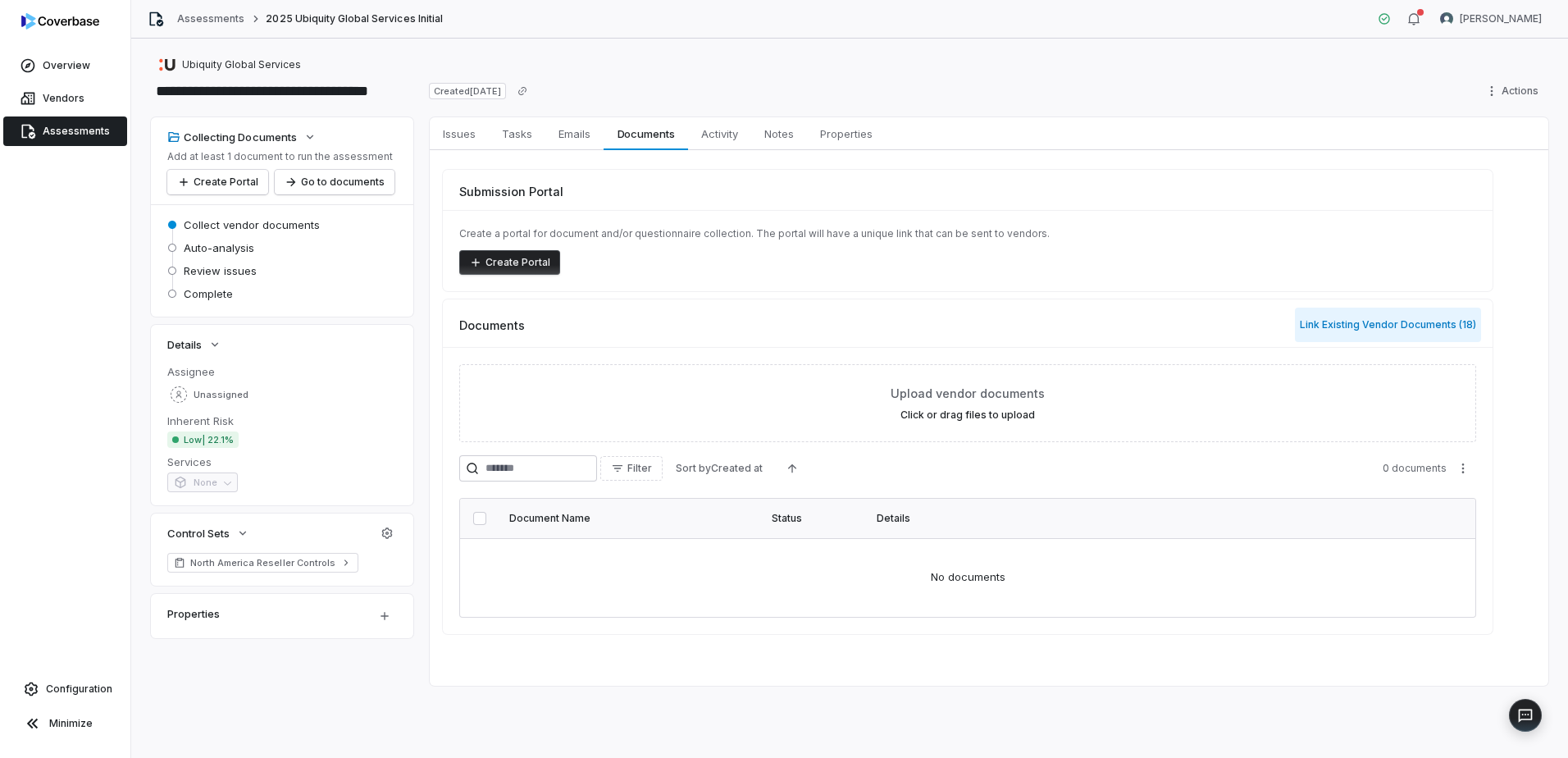
click at [1042, 332] on button "Link Existing Vendor Documents ( 18 )" at bounding box center [1387, 325] width 186 height 34
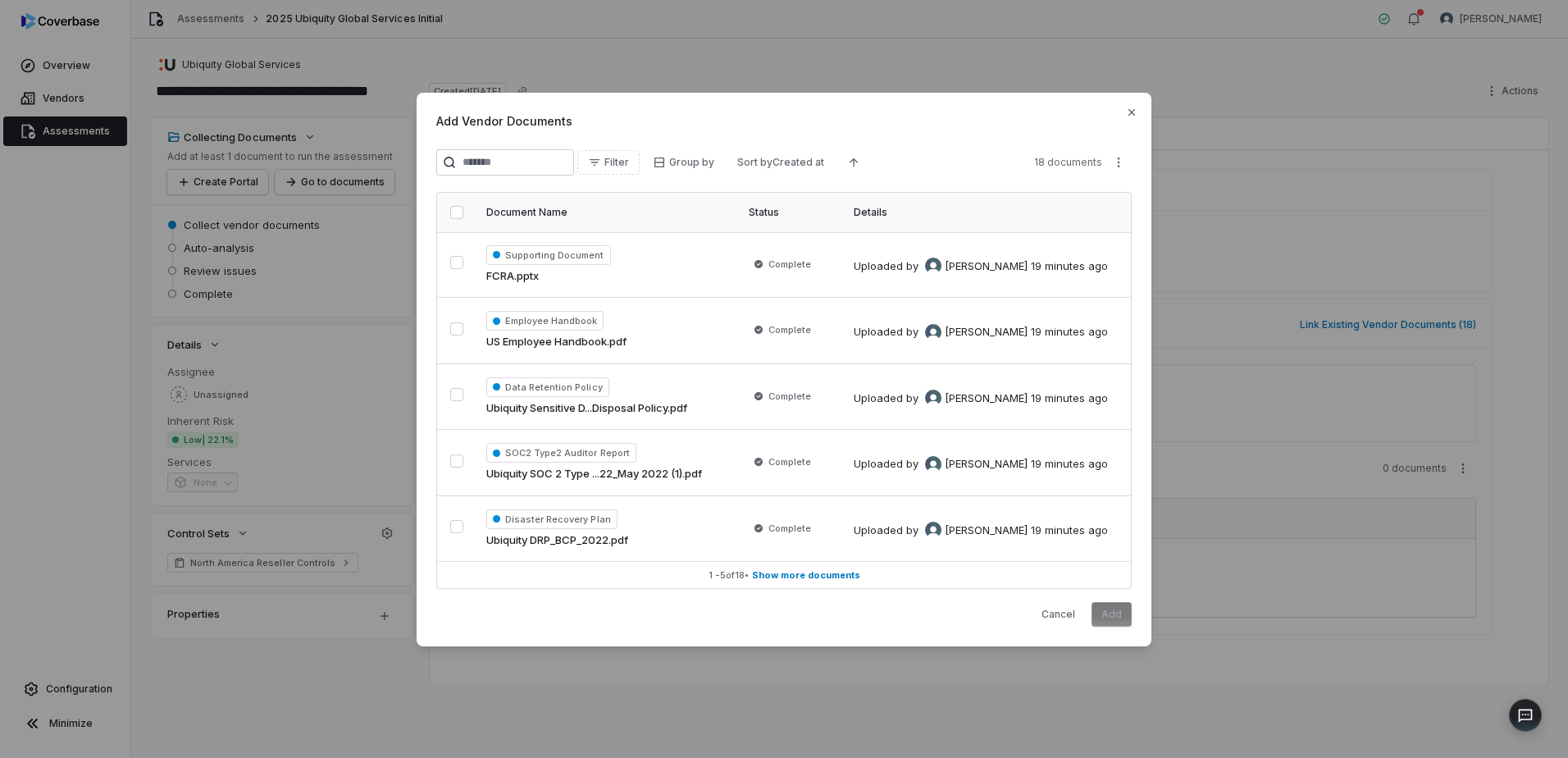
click at [454, 215] on button "button" at bounding box center [457, 213] width 13 height 13
click at [1042, 461] on button "Add" at bounding box center [1111, 614] width 40 height 25
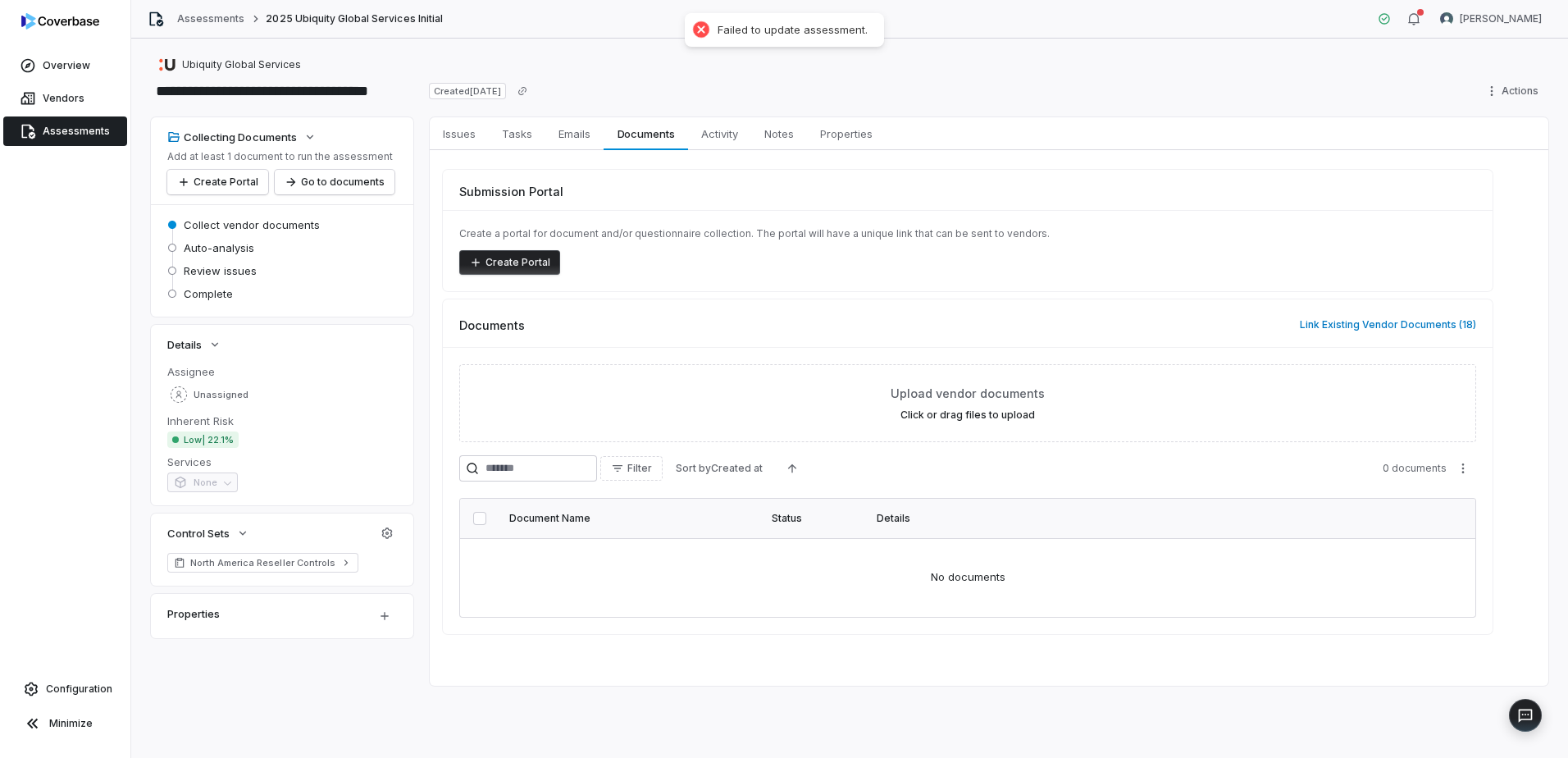
click at [959, 91] on div "**********" at bounding box center [849, 92] width 1397 height 27
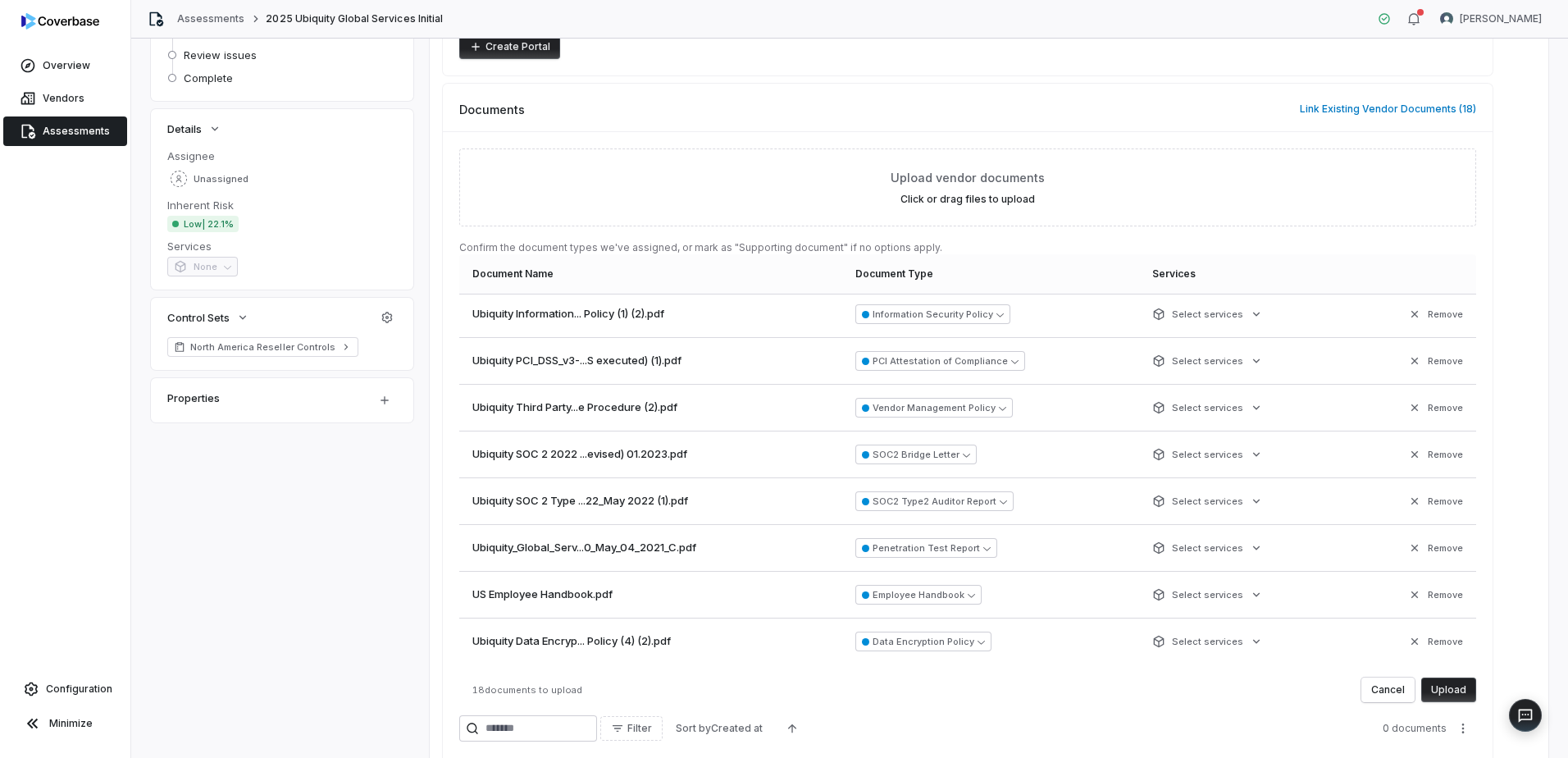
scroll to position [424, 0]
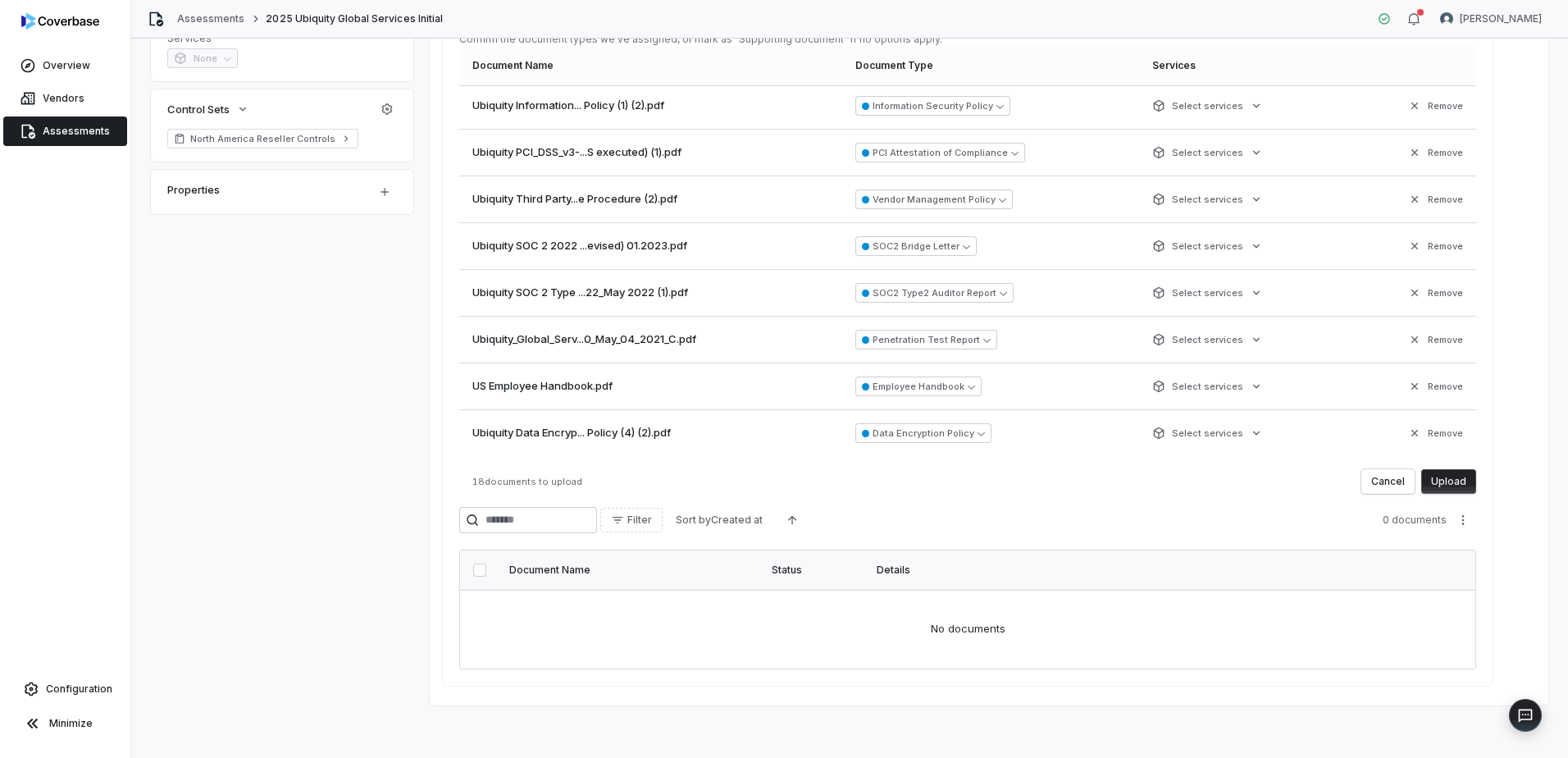
click at [1042, 461] on button "Upload" at bounding box center [1449, 481] width 55 height 25
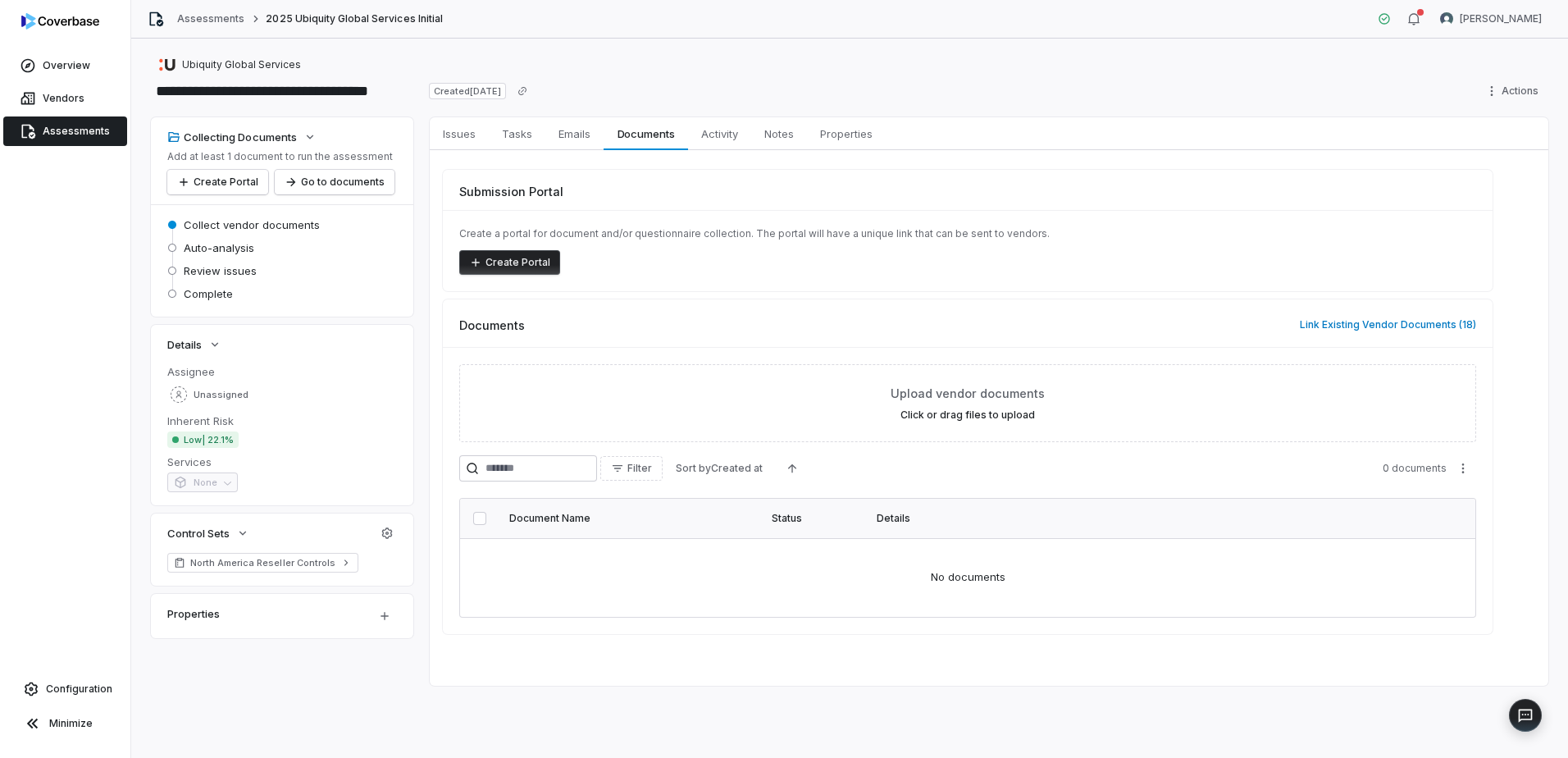
click at [1042, 89] on div "**********" at bounding box center [849, 92] width 1397 height 27
click at [78, 376] on div "Overview Vendors Assessments Configuration Minimize" at bounding box center [65, 379] width 131 height 758
click at [713, 133] on span "Activity" at bounding box center [720, 133] width 50 height 21
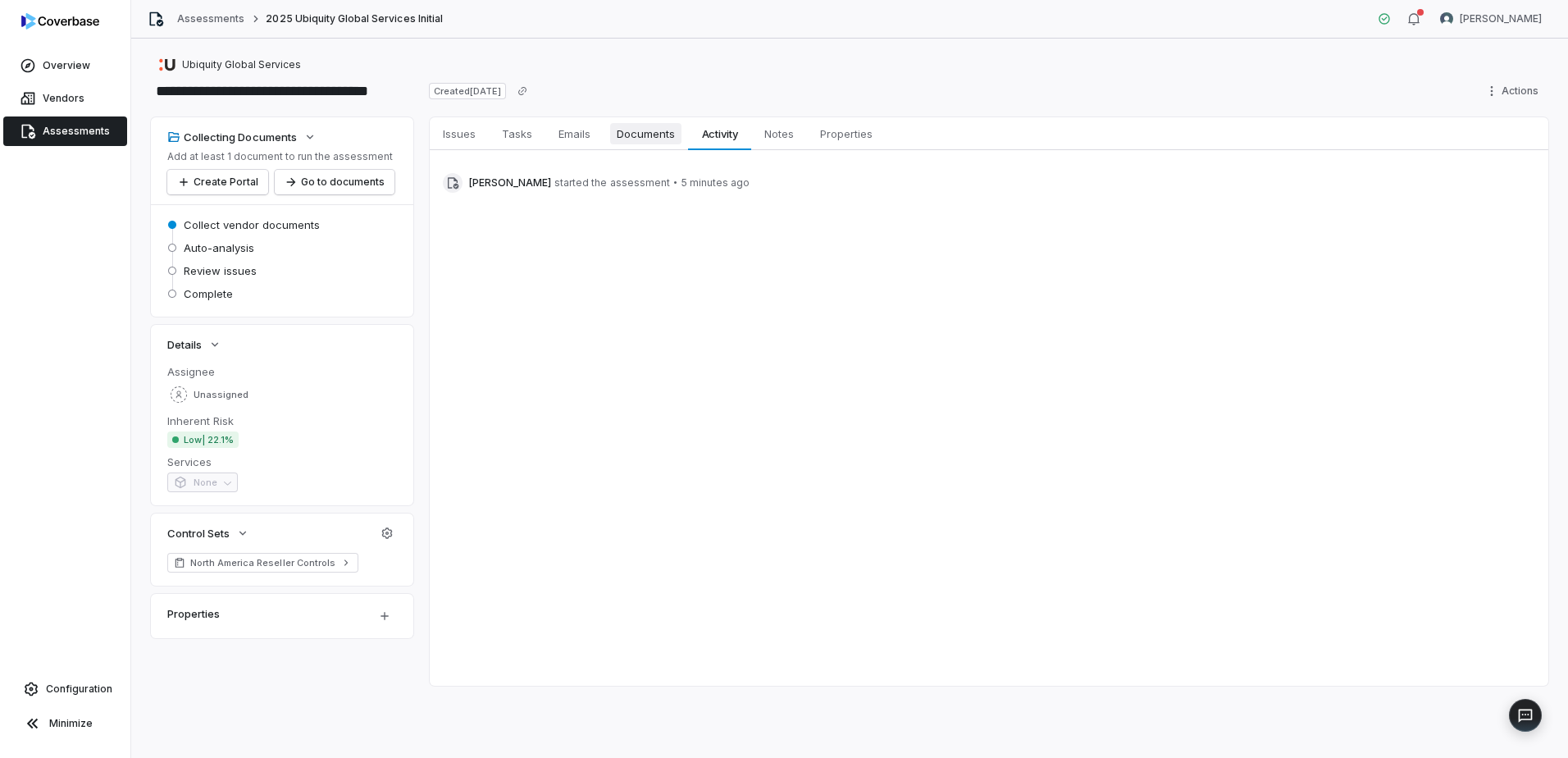
click at [641, 133] on span "Documents" at bounding box center [645, 133] width 71 height 21
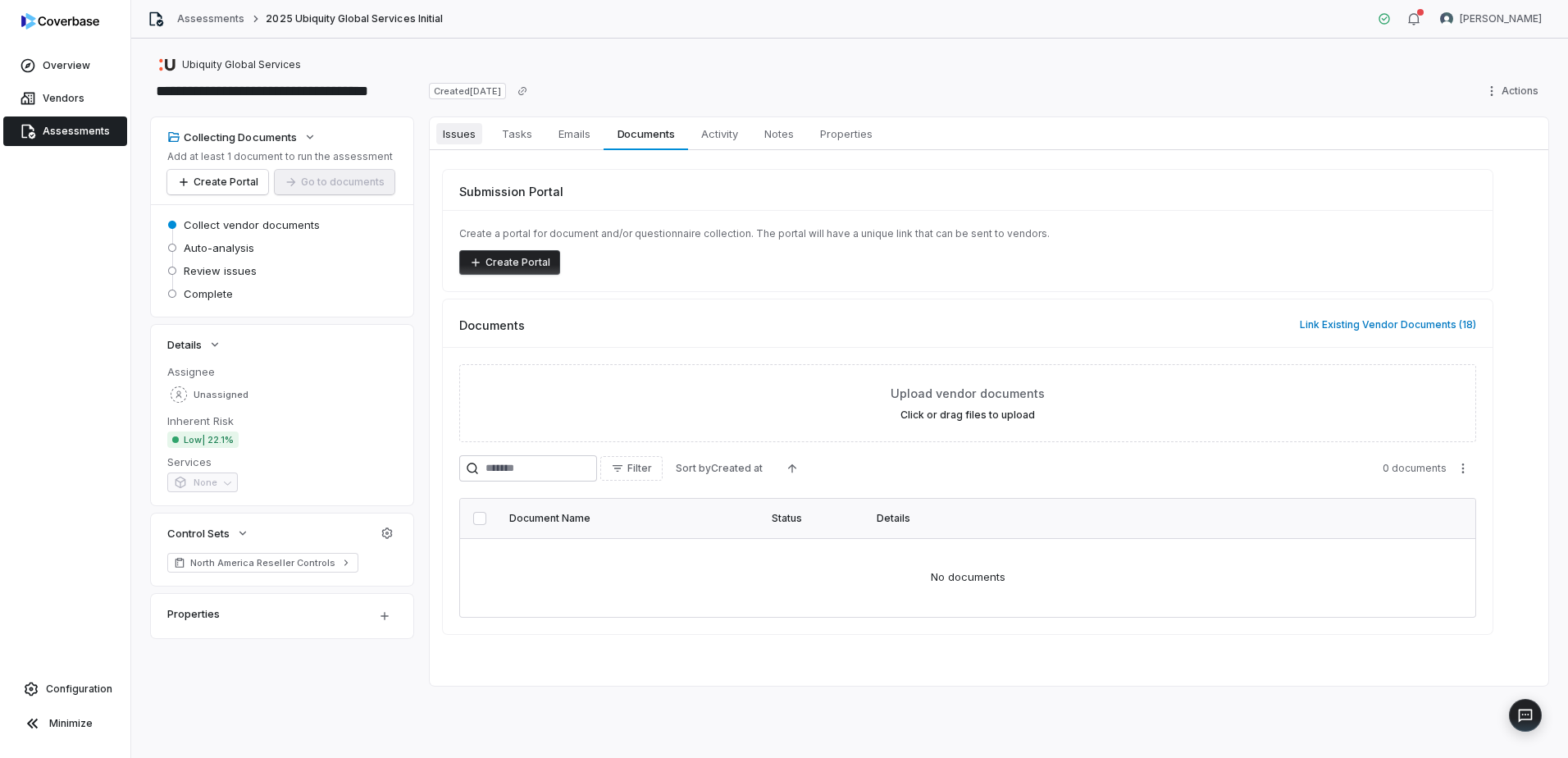
click at [463, 138] on span "Issues" at bounding box center [459, 133] width 46 height 21
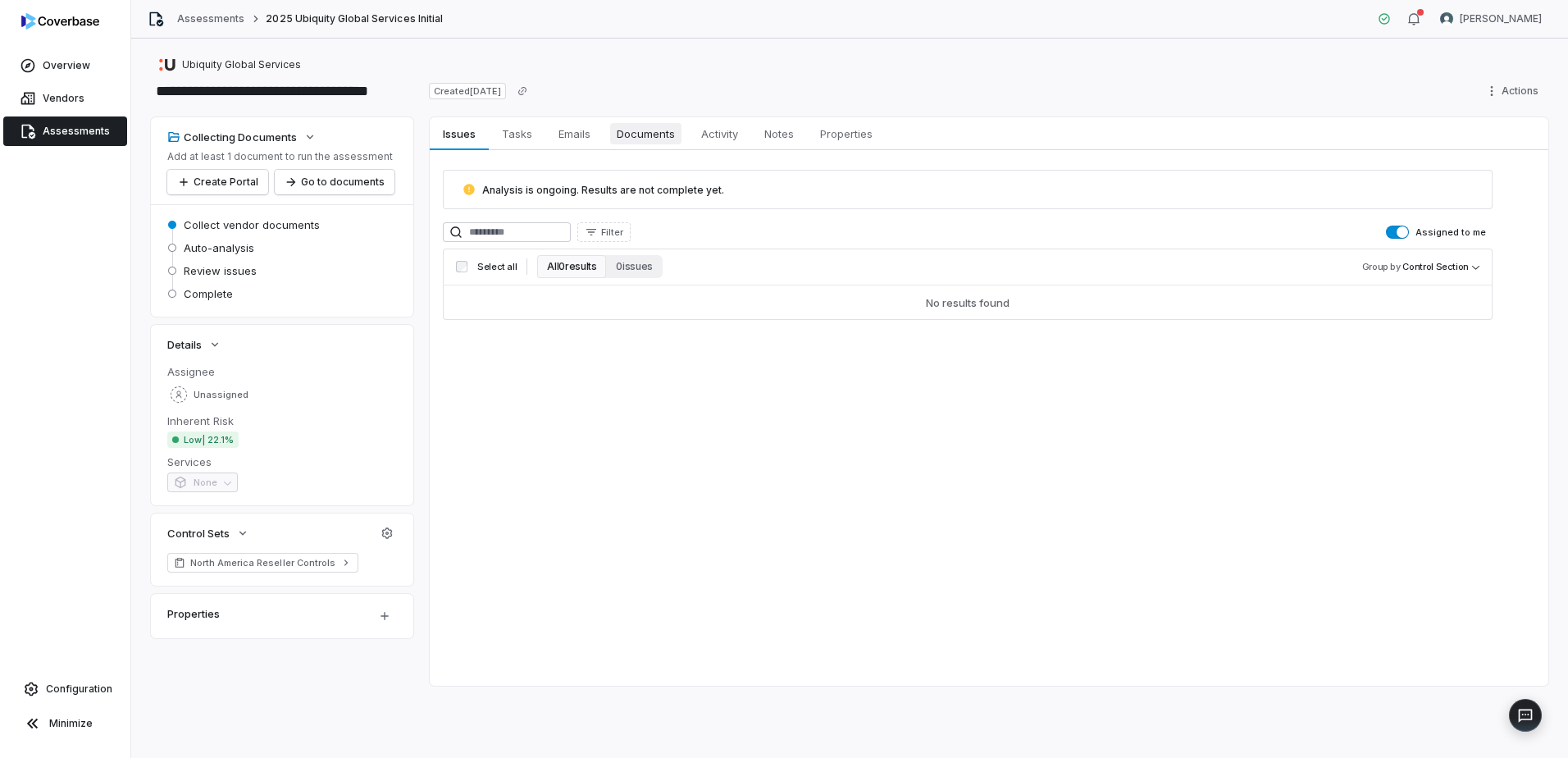
click at [659, 137] on span "Documents" at bounding box center [645, 133] width 71 height 21
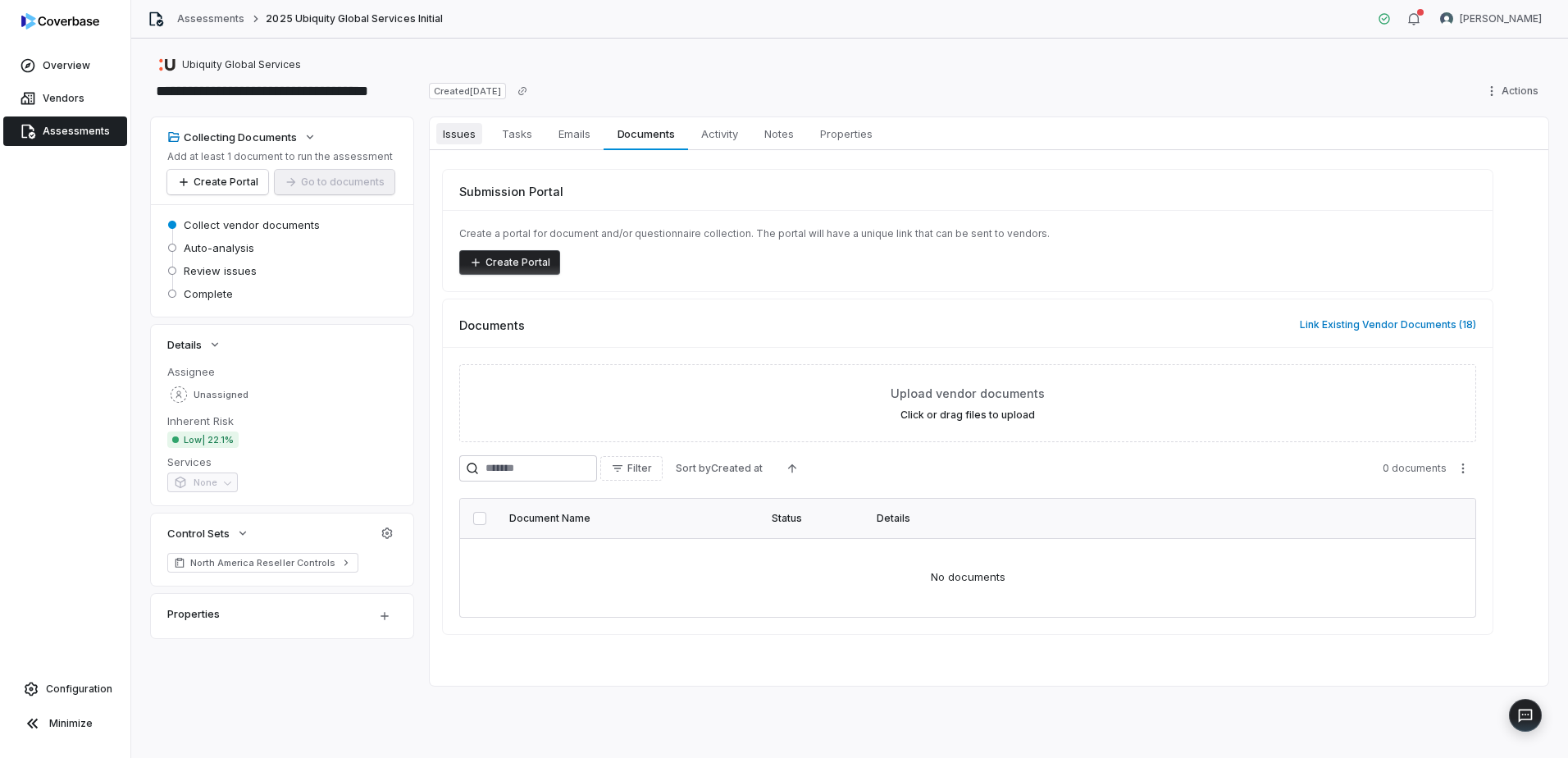
click at [468, 133] on span "Issues" at bounding box center [459, 133] width 46 height 21
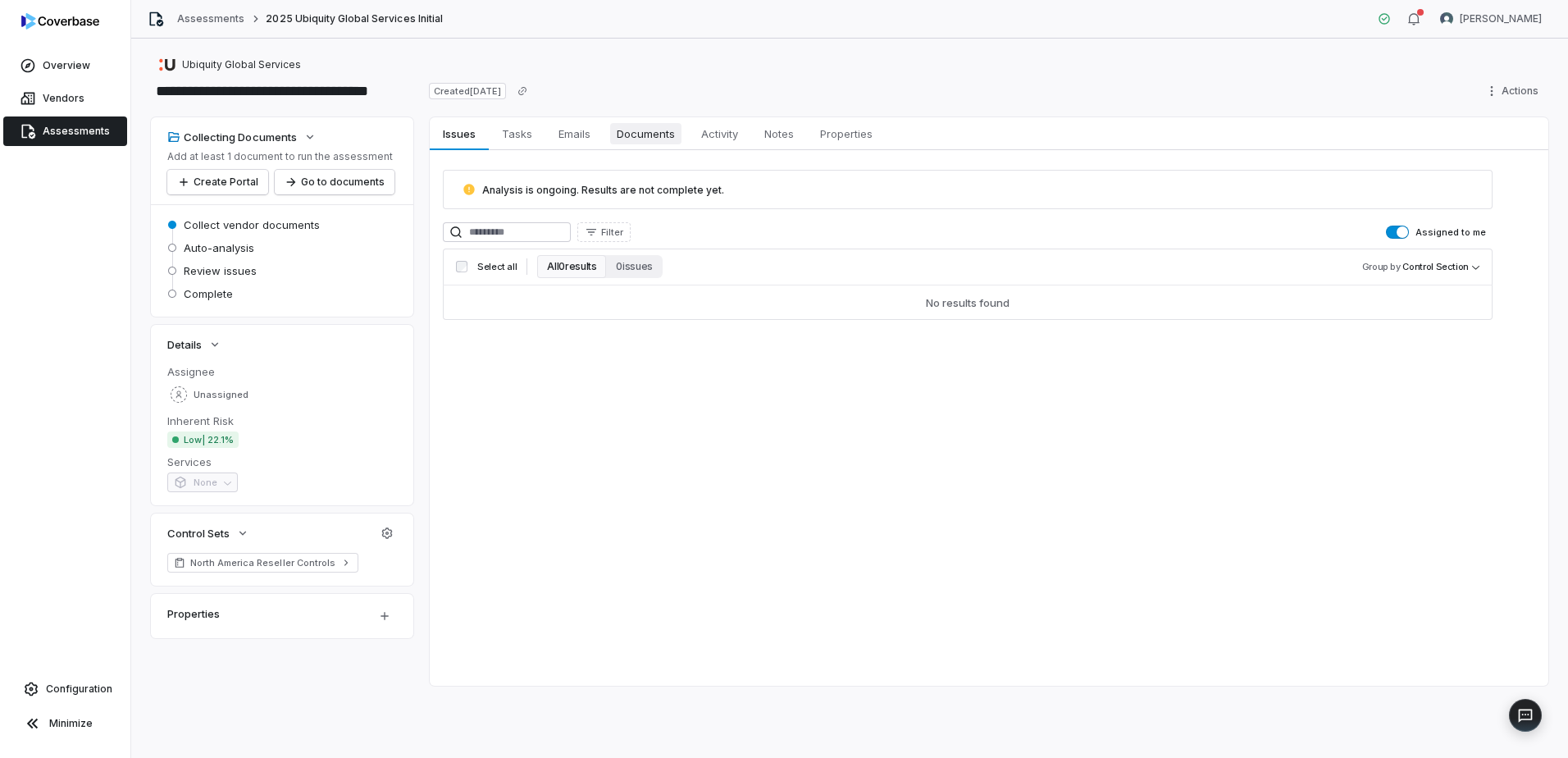
click at [659, 132] on span "Documents" at bounding box center [645, 133] width 71 height 21
